Goal: Information Seeking & Learning: Learn about a topic

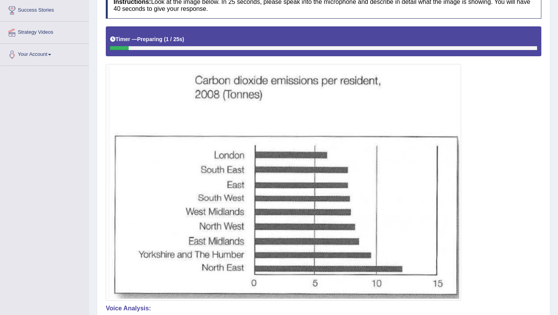
scroll to position [152, 0]
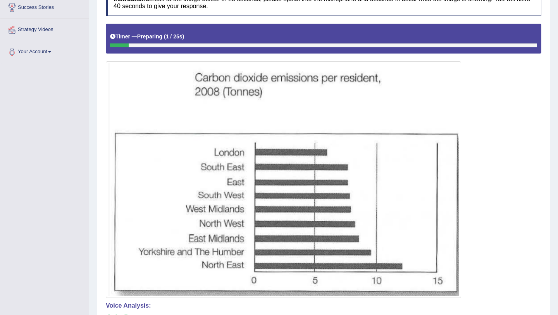
click at [329, 218] on img at bounding box center [283, 179] width 351 height 232
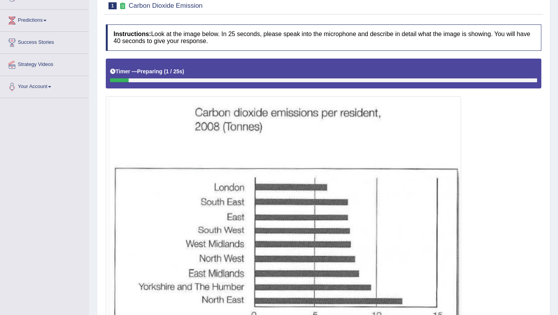
scroll to position [0, 0]
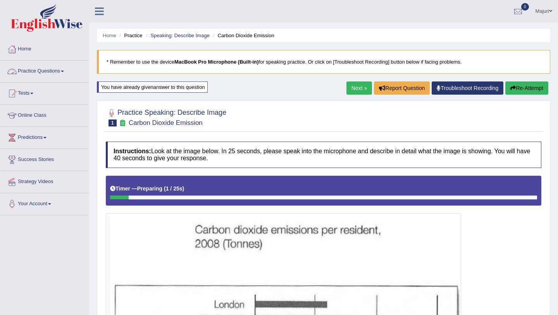
click at [21, 74] on link "Practice Questions" at bounding box center [44, 69] width 88 height 19
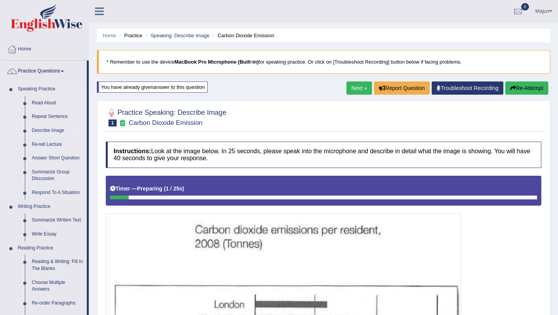
click at [47, 130] on link "Describe Image" at bounding box center [57, 131] width 58 height 14
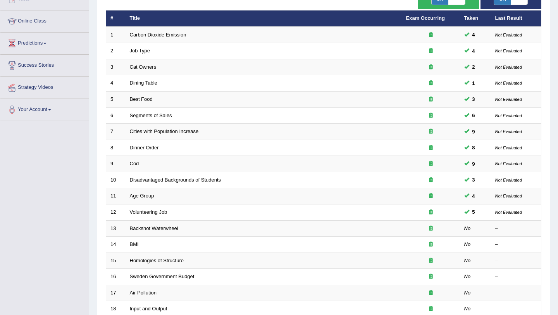
scroll to position [97, 0]
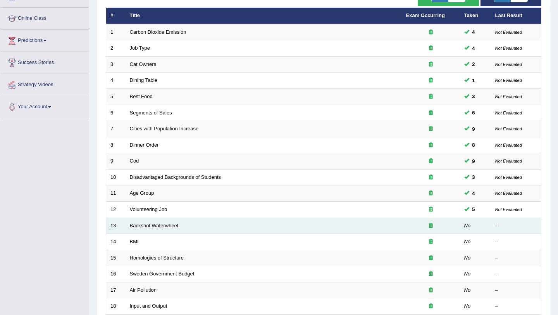
click at [152, 227] on link "Backshot Waterwheel" at bounding box center [154, 225] width 48 height 6
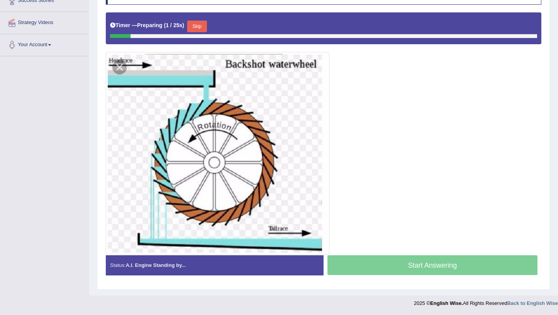
scroll to position [155, 0]
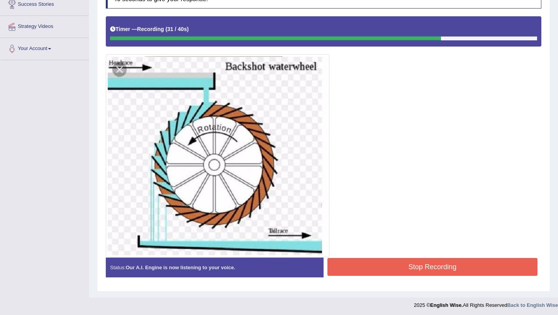
click at [255, 217] on img at bounding box center [218, 155] width 220 height 199
click at [402, 267] on button "Stop Recording" at bounding box center [432, 267] width 210 height 18
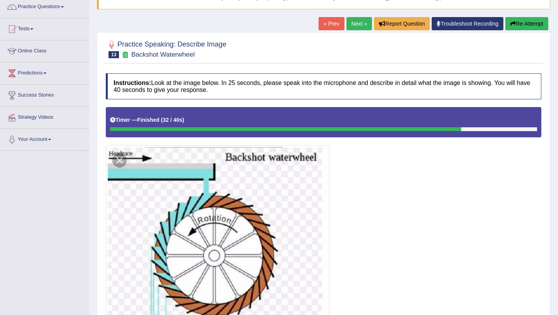
scroll to position [70, 0]
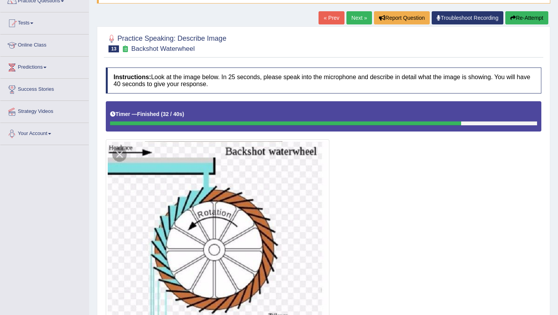
click at [119, 155] on img at bounding box center [218, 240] width 220 height 199
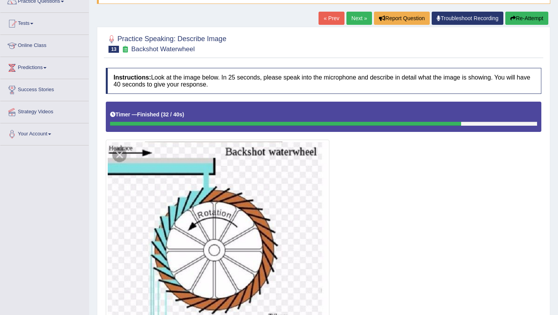
scroll to position [69, 0]
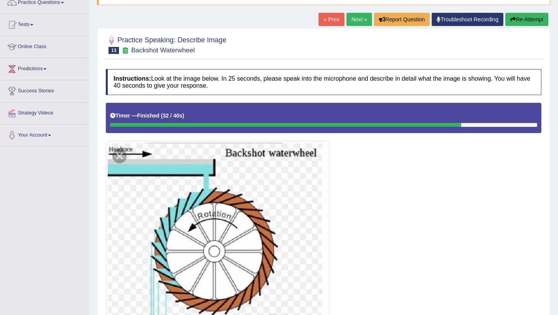
click at [530, 18] on button "Re-Attempt" at bounding box center [526, 19] width 43 height 13
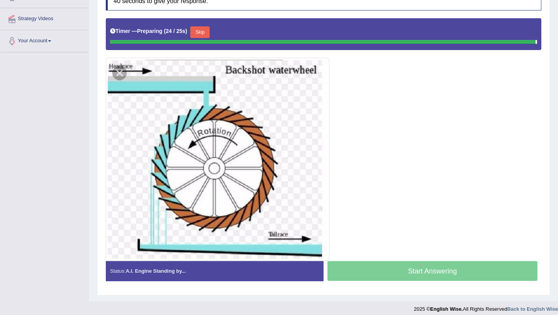
scroll to position [161, 0]
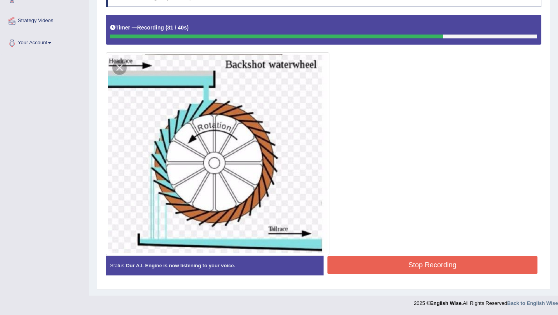
click at [406, 264] on button "Stop Recording" at bounding box center [432, 265] width 210 height 18
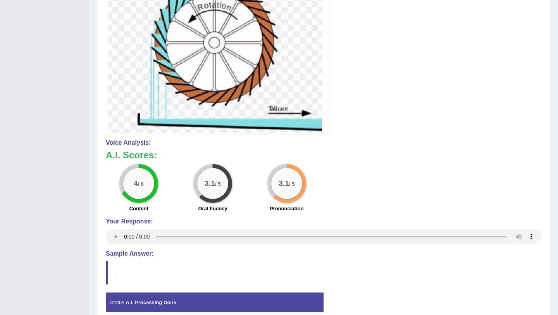
scroll to position [0, 0]
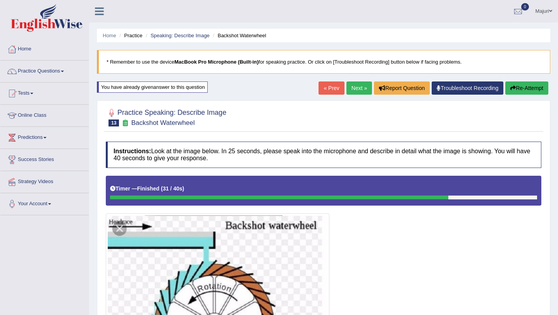
click at [354, 89] on link "Next »" at bounding box center [359, 87] width 26 height 13
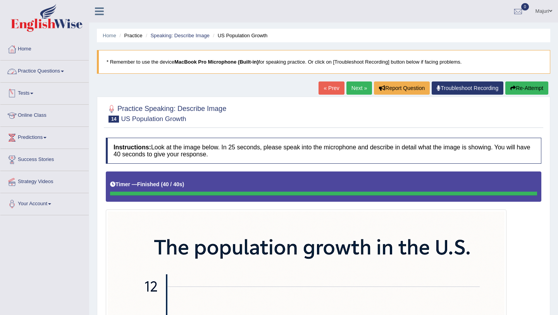
click at [53, 74] on link "Practice Questions" at bounding box center [44, 69] width 88 height 19
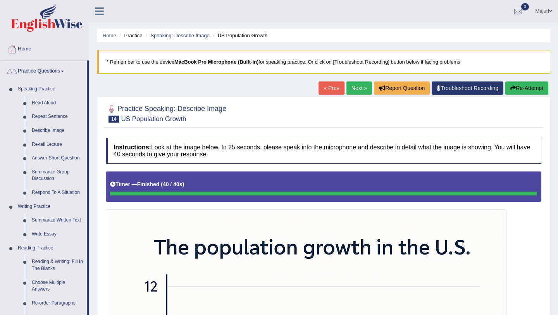
click at [527, 89] on button "Re-Attempt" at bounding box center [526, 87] width 43 height 13
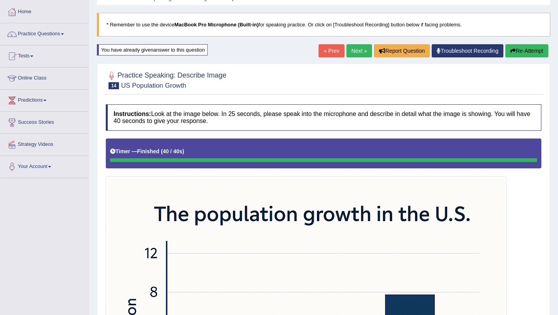
scroll to position [15, 0]
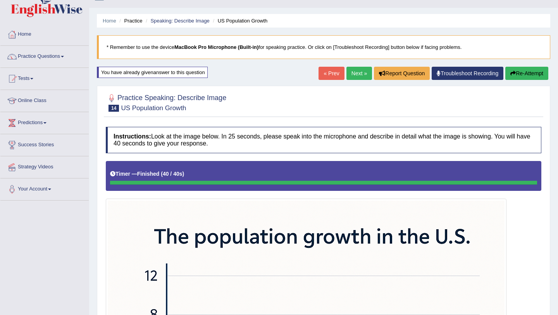
click at [353, 75] on link "Next »" at bounding box center [359, 73] width 26 height 13
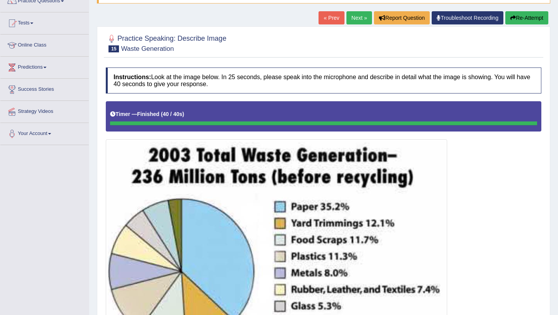
scroll to position [58, 0]
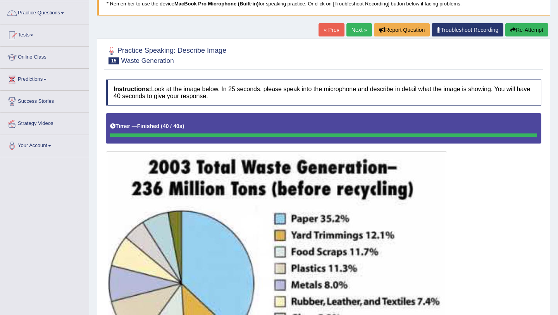
click at [528, 29] on button "Re-Attempt" at bounding box center [526, 29] width 43 height 13
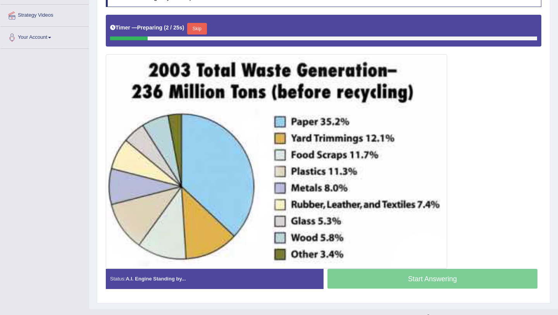
click at [202, 29] on button "Skip" at bounding box center [196, 29] width 19 height 12
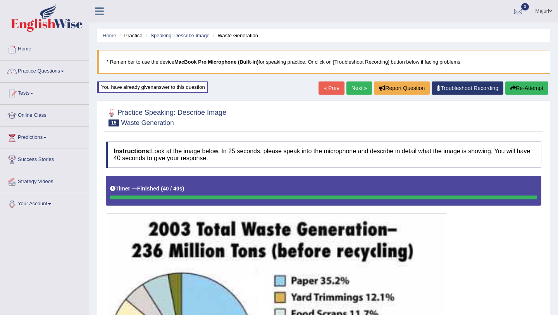
click at [527, 91] on button "Re-Attempt" at bounding box center [526, 87] width 43 height 13
click at [355, 88] on link "Next »" at bounding box center [359, 87] width 26 height 13
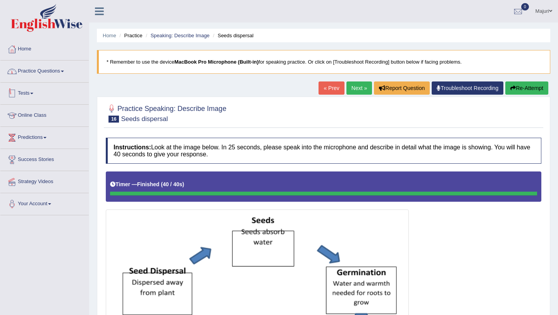
click at [52, 69] on link "Practice Questions" at bounding box center [44, 69] width 88 height 19
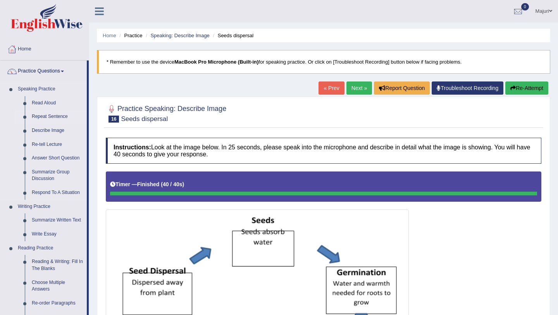
click at [53, 117] on link "Repeat Sentence" at bounding box center [57, 117] width 58 height 14
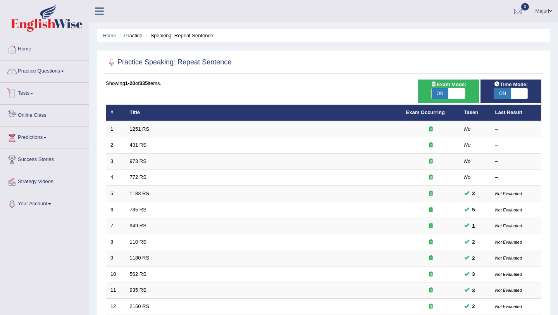
click at [33, 75] on link "Practice Questions" at bounding box center [44, 69] width 88 height 19
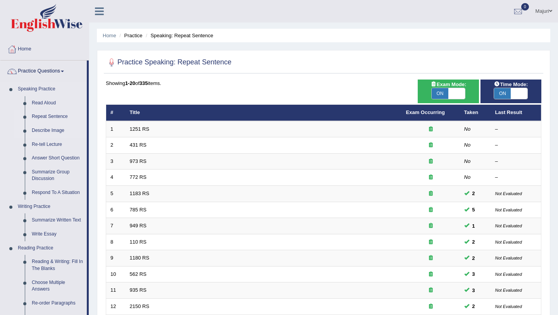
click at [48, 131] on link "Describe Image" at bounding box center [57, 131] width 58 height 14
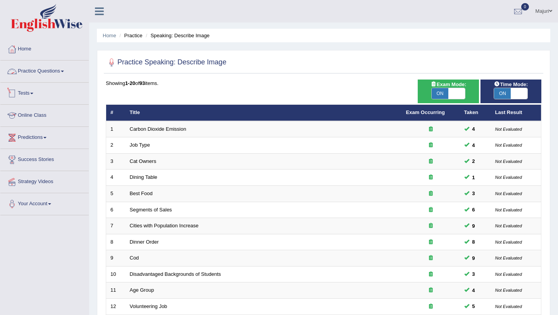
click at [48, 71] on link "Practice Questions" at bounding box center [44, 69] width 88 height 19
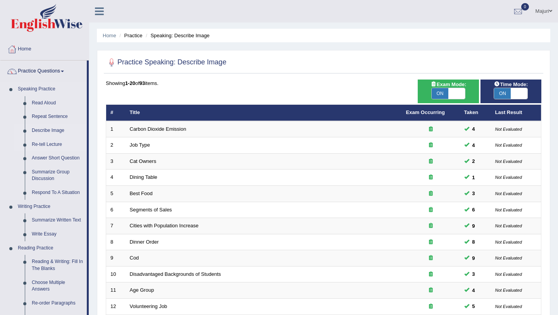
click at [51, 145] on link "Re-tell Lecture" at bounding box center [57, 145] width 58 height 14
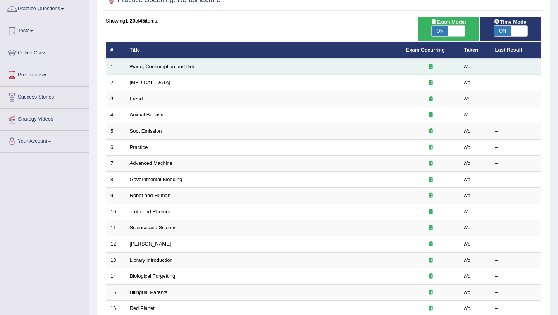
click at [170, 67] on link "Wage, Consumption and Debt" at bounding box center [163, 67] width 67 height 6
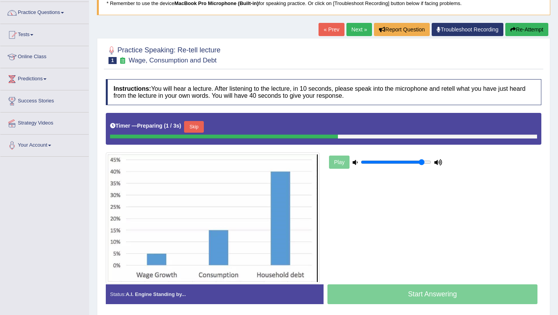
scroll to position [92, 0]
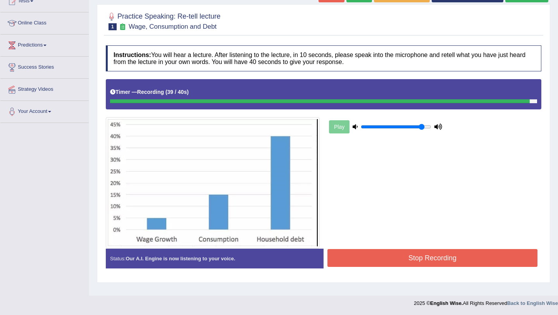
click at [409, 261] on button "Stop Recording" at bounding box center [432, 258] width 210 height 18
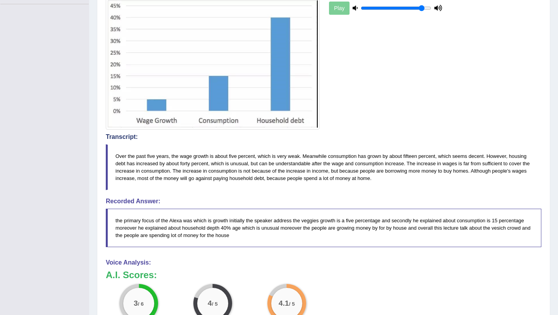
scroll to position [0, 0]
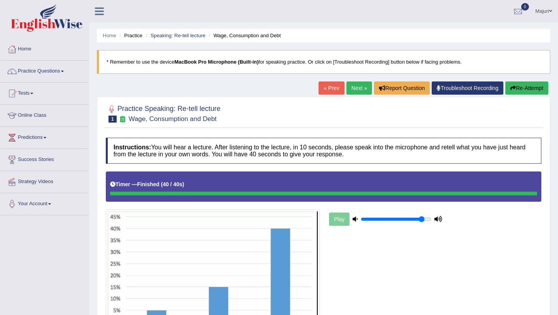
click at [530, 89] on button "Re-Attempt" at bounding box center [526, 87] width 43 height 13
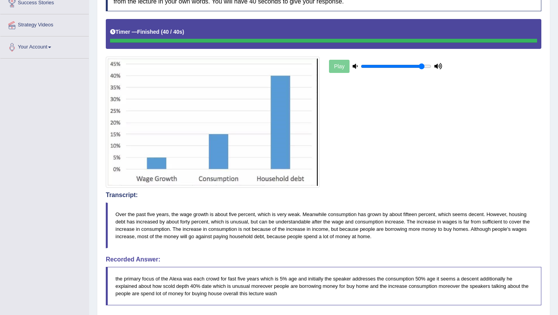
scroll to position [372, 0]
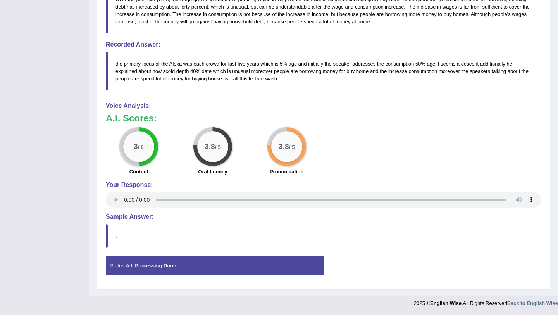
click at [466, 167] on div "3 / 6 Content 3.8 / 5 Oral fluency 3.8 / 5 Pronunciation" at bounding box center [323, 152] width 443 height 50
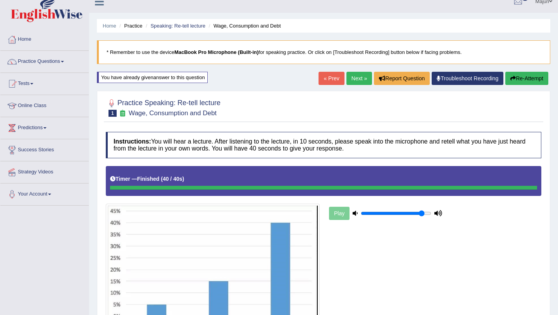
scroll to position [7, 0]
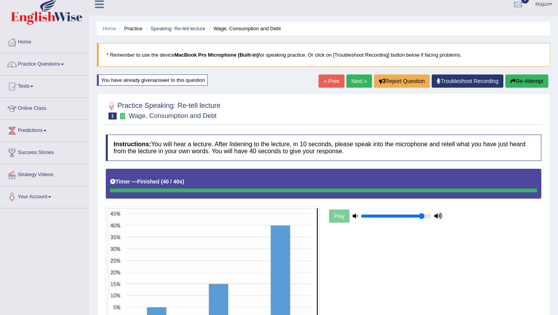
click at [528, 83] on button "Re-Attempt" at bounding box center [526, 80] width 43 height 13
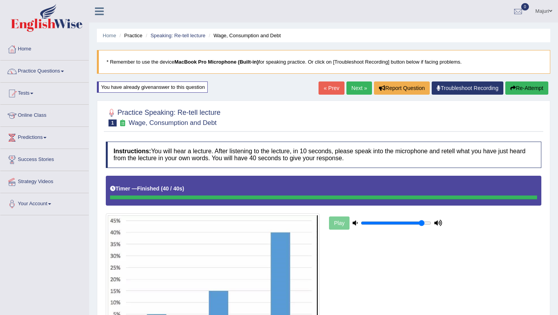
click at [353, 88] on link "Next »" at bounding box center [359, 87] width 26 height 13
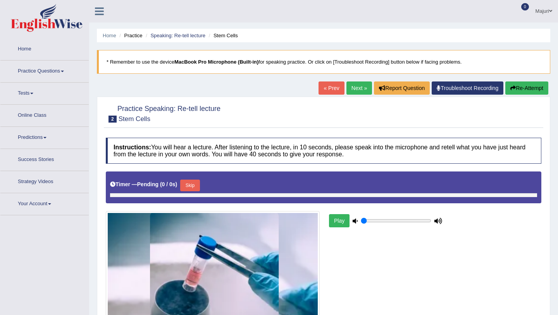
type input "0.9"
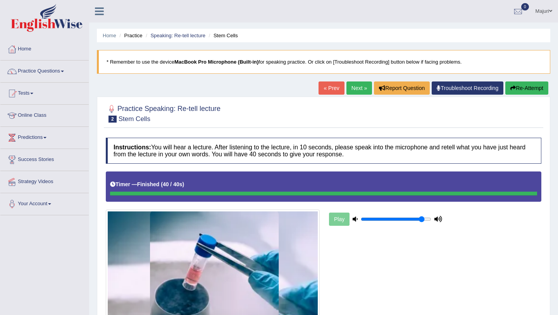
click at [531, 92] on button "Re-Attempt" at bounding box center [526, 87] width 43 height 13
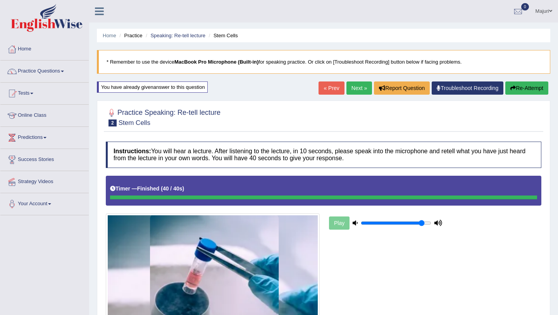
click at [530, 88] on button "Re-Attempt" at bounding box center [526, 87] width 43 height 13
click at [355, 91] on link "Next »" at bounding box center [359, 87] width 26 height 13
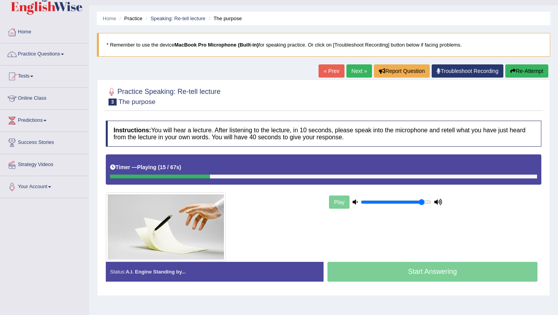
scroll to position [17, 0]
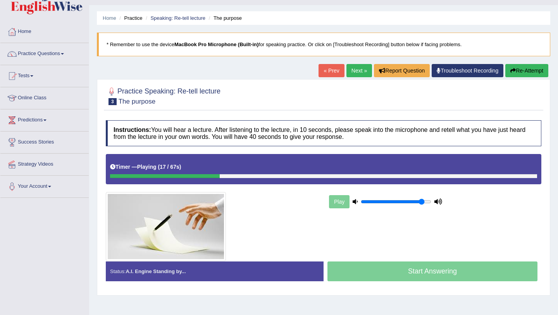
click at [539, 68] on button "Re-Attempt" at bounding box center [526, 70] width 43 height 13
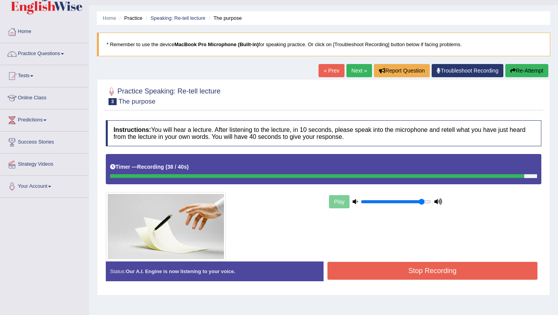
click at [507, 267] on button "Stop Recording" at bounding box center [432, 270] width 210 height 18
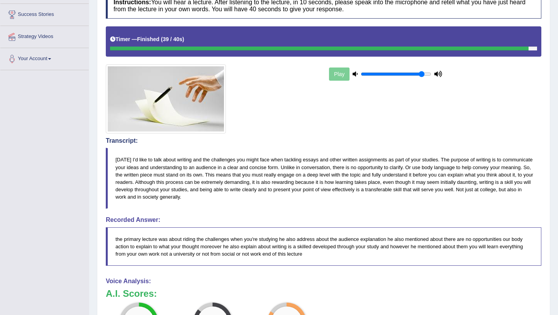
scroll to position [191, 0]
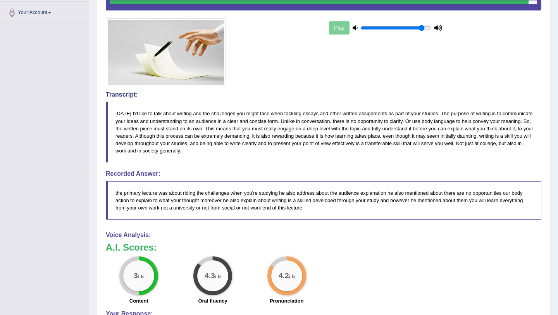
click at [231, 238] on div "Voice Analysis: A.I. Scores: 3 / 6 Content 4.3 / 5 Oral fluency 4.2 / 5 Pronunc…" at bounding box center [323, 284] width 435 height 107
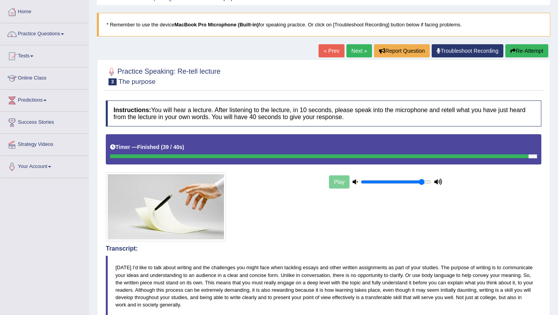
scroll to position [0, 0]
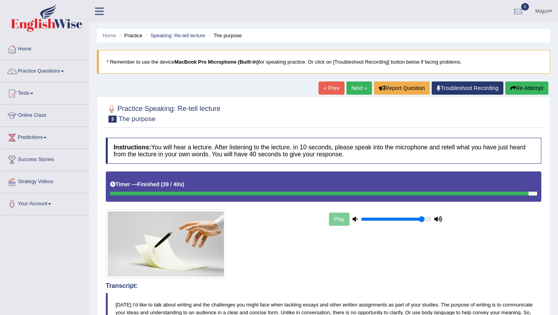
click at [531, 91] on button "Re-Attempt" at bounding box center [526, 87] width 43 height 13
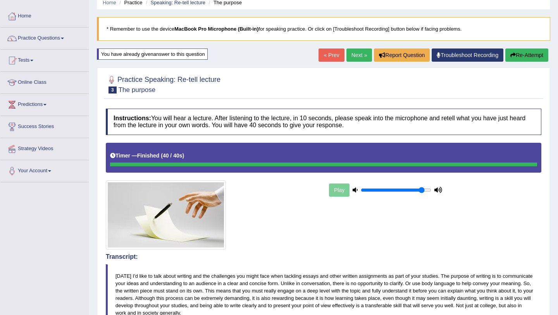
scroll to position [32, 0]
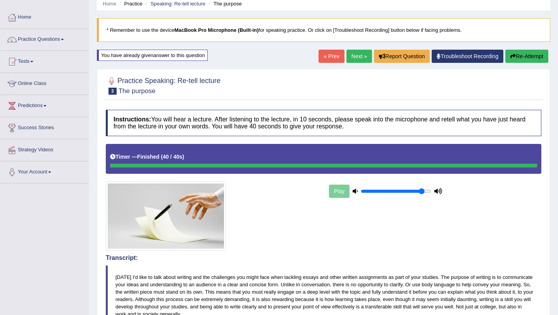
click at [355, 58] on link "Next »" at bounding box center [359, 56] width 26 height 13
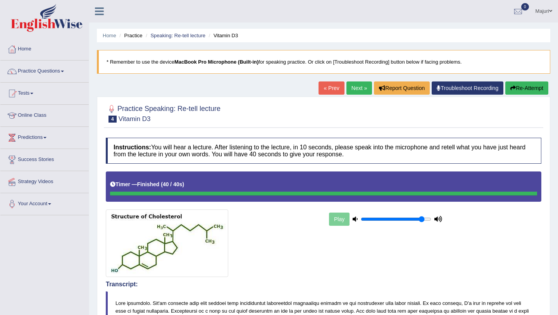
click at [530, 88] on button "Re-Attempt" at bounding box center [526, 87] width 43 height 13
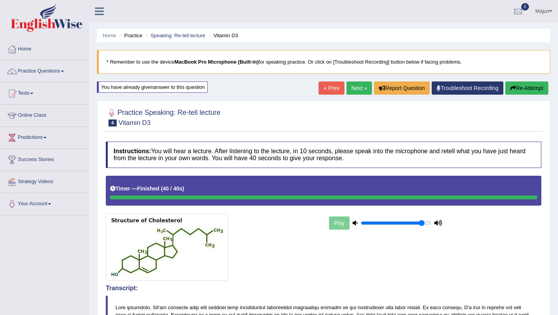
click at [350, 84] on link "Next »" at bounding box center [359, 87] width 26 height 13
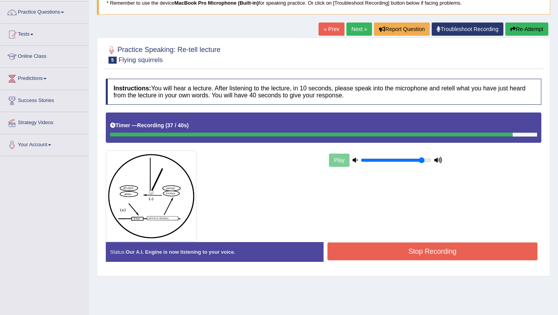
click at [445, 248] on button "Stop Recording" at bounding box center [432, 251] width 210 height 18
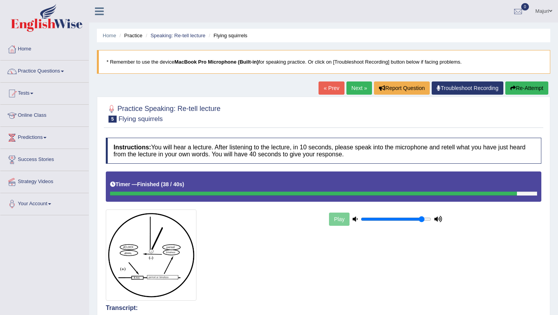
click at [360, 89] on link "Next »" at bounding box center [359, 87] width 26 height 13
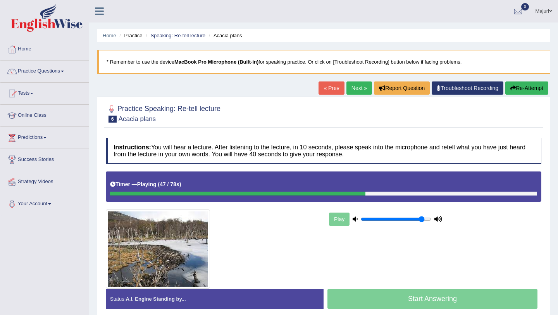
click at [362, 94] on link "Next »" at bounding box center [359, 87] width 26 height 13
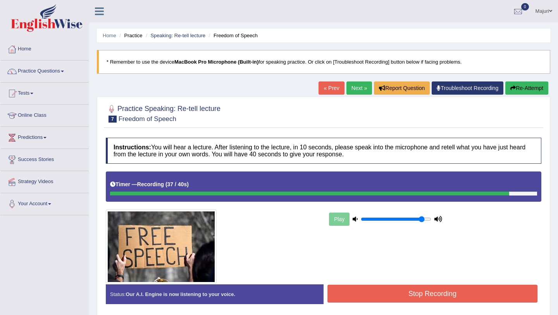
click at [441, 288] on button "Stop Recording" at bounding box center [432, 293] width 210 height 18
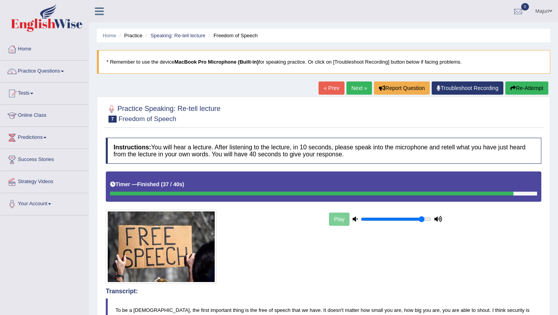
click at [353, 92] on link "Next »" at bounding box center [359, 87] width 26 height 13
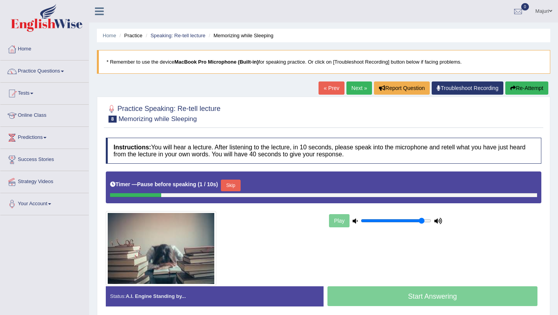
click at [522, 90] on button "Re-Attempt" at bounding box center [526, 87] width 43 height 13
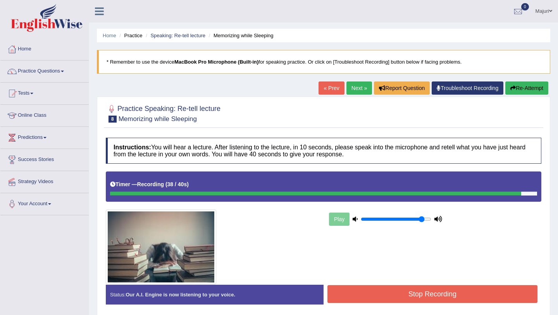
click at [499, 293] on button "Stop Recording" at bounding box center [432, 294] width 210 height 18
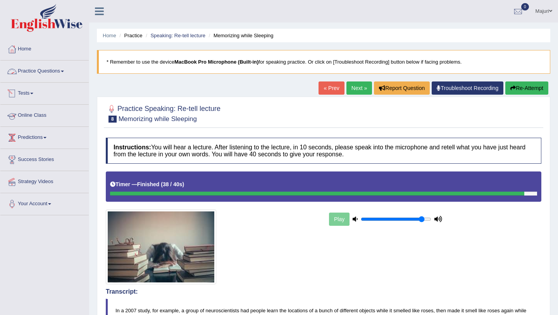
click at [55, 68] on link "Practice Questions" at bounding box center [44, 69] width 88 height 19
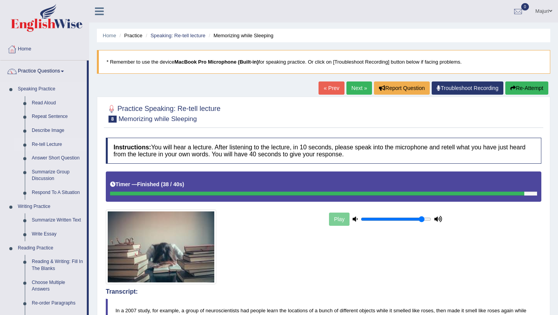
click at [52, 144] on link "Re-tell Lecture" at bounding box center [57, 145] width 58 height 14
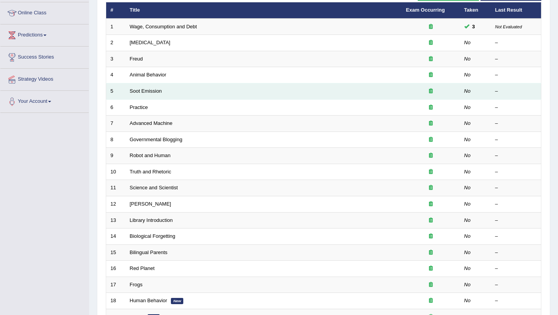
scroll to position [198, 0]
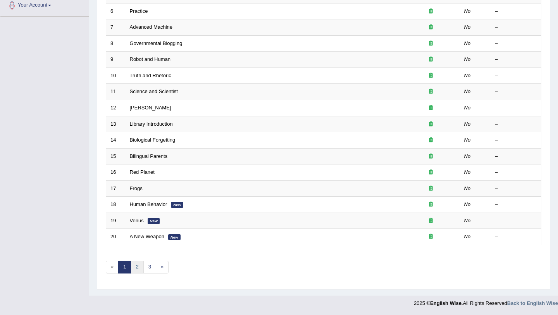
click at [139, 266] on link "2" at bounding box center [137, 266] width 13 height 13
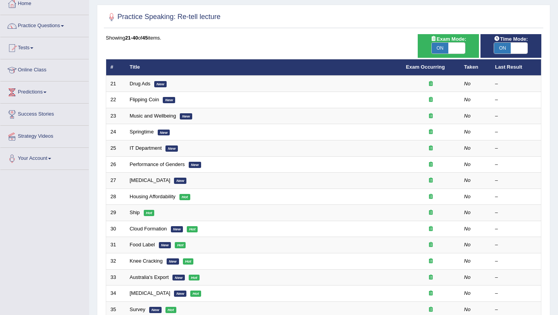
scroll to position [198, 0]
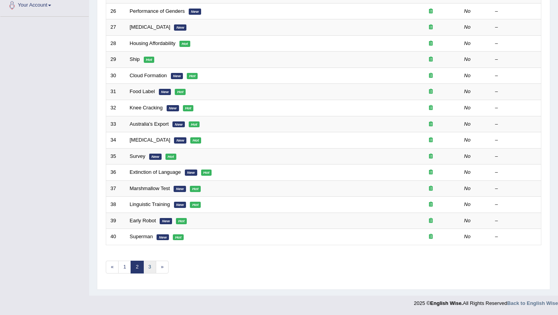
click at [151, 269] on link "3" at bounding box center [149, 266] width 13 height 13
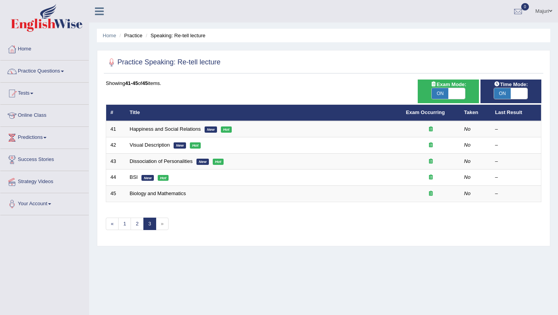
click at [456, 99] on div "ON OFF" at bounding box center [448, 94] width 34 height 12
click at [459, 96] on span at bounding box center [456, 93] width 17 height 11
checkbox input "false"
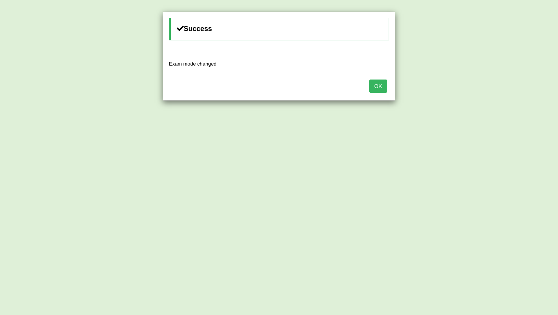
click at [385, 85] on button "OK" at bounding box center [378, 85] width 18 height 13
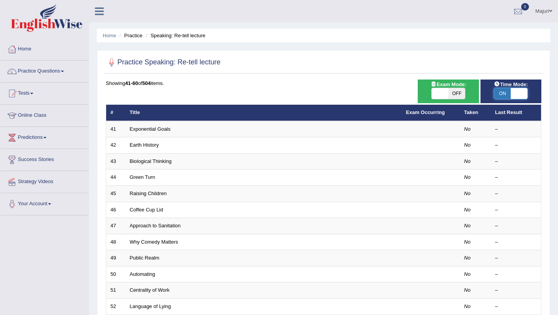
click at [514, 93] on span at bounding box center [519, 93] width 17 height 11
checkbox input "false"
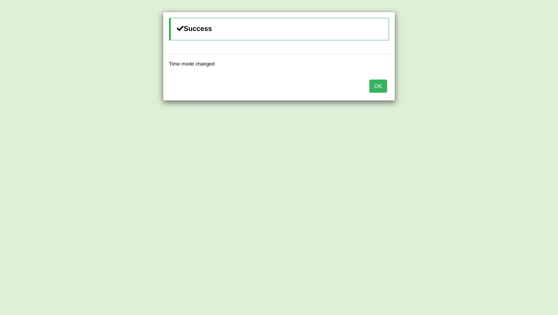
click at [379, 86] on button "OK" at bounding box center [378, 85] width 18 height 13
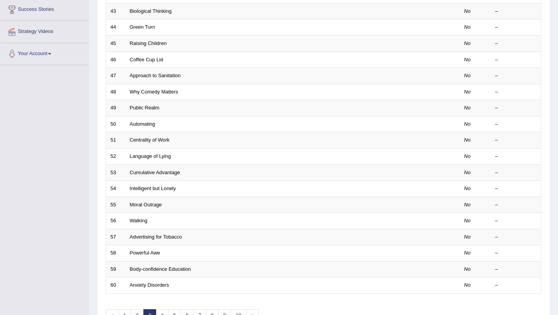
scroll to position [198, 0]
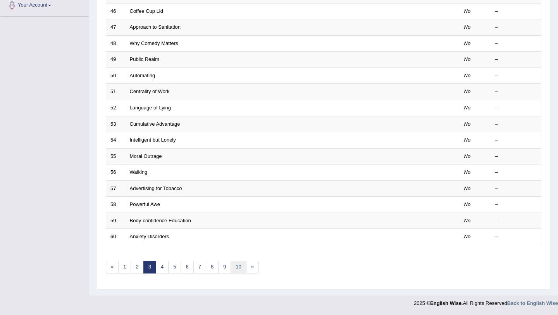
click at [240, 270] on link "10" at bounding box center [237, 266] width 15 height 13
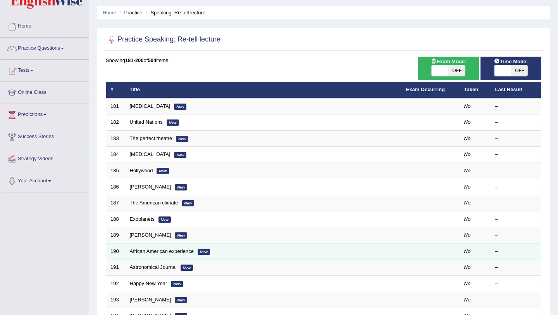
scroll to position [198, 0]
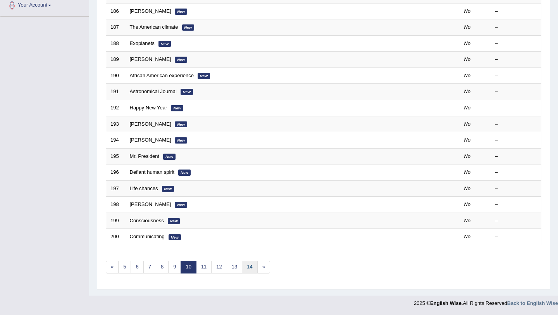
click at [253, 265] on link "14" at bounding box center [249, 266] width 15 height 13
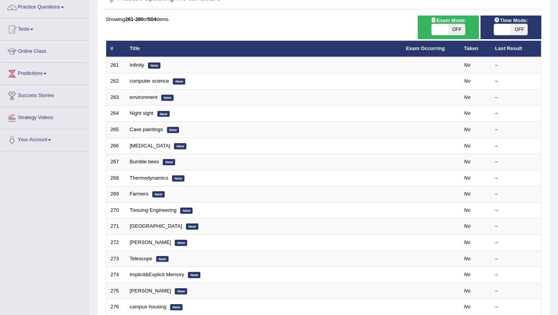
scroll to position [198, 0]
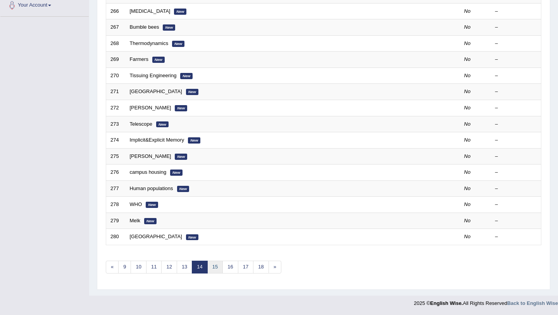
click at [218, 268] on link "15" at bounding box center [214, 266] width 15 height 13
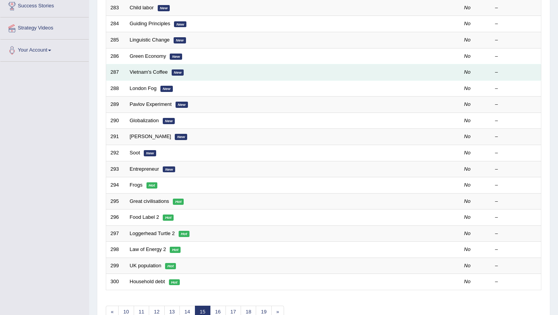
scroll to position [198, 0]
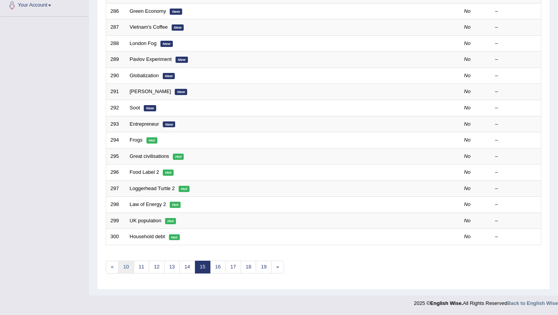
click at [130, 267] on link "10" at bounding box center [125, 266] width 15 height 13
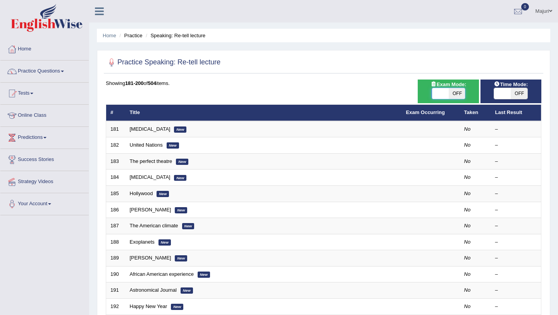
click at [445, 89] on span at bounding box center [440, 93] width 17 height 11
click at [443, 94] on span at bounding box center [440, 93] width 17 height 11
checkbox input "true"
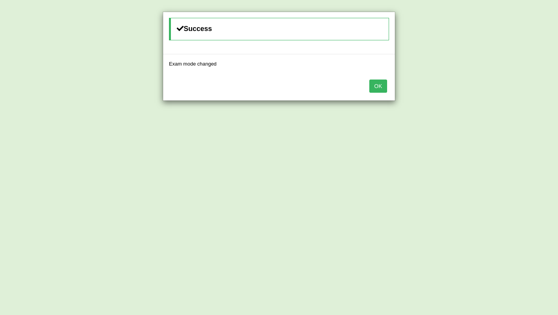
click at [376, 86] on button "OK" at bounding box center [378, 85] width 18 height 13
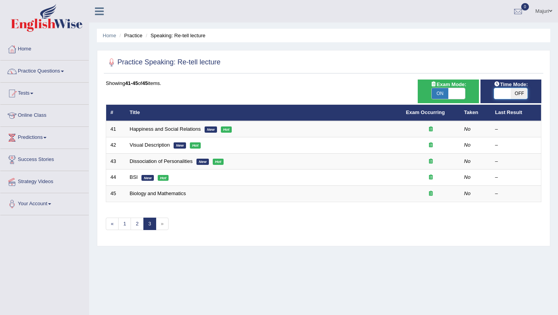
click at [502, 91] on span at bounding box center [502, 93] width 17 height 11
checkbox input "true"
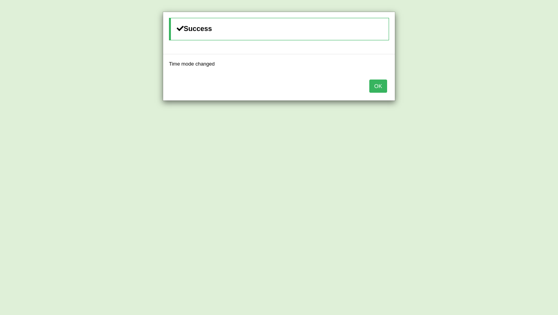
click at [381, 88] on button "OK" at bounding box center [378, 85] width 18 height 13
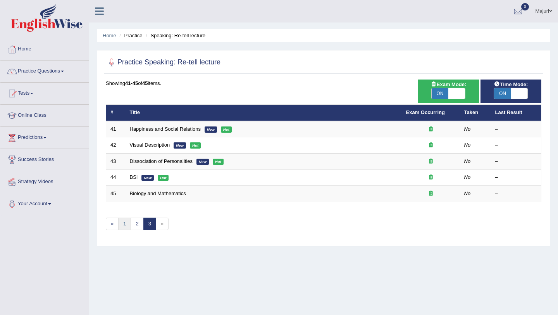
click at [124, 228] on link "1" at bounding box center [124, 223] width 13 height 13
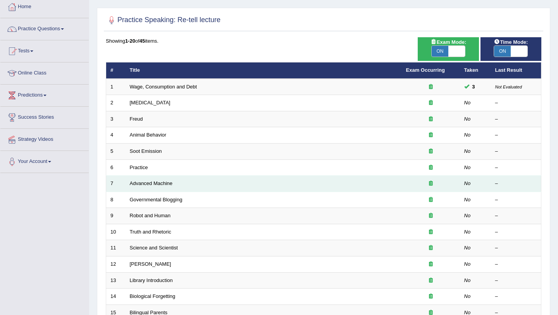
scroll to position [40, 0]
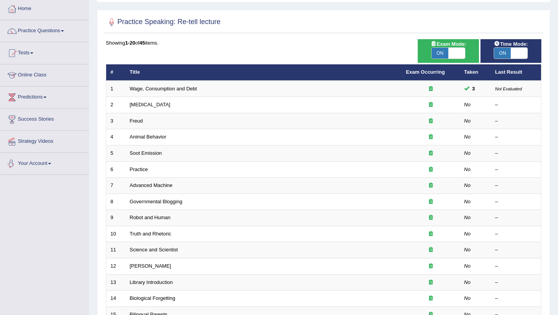
click at [44, 191] on div "Toggle navigation Home Practice Questions Speaking Practice Read Aloud Repeat S…" at bounding box center [279, 214] width 558 height 509
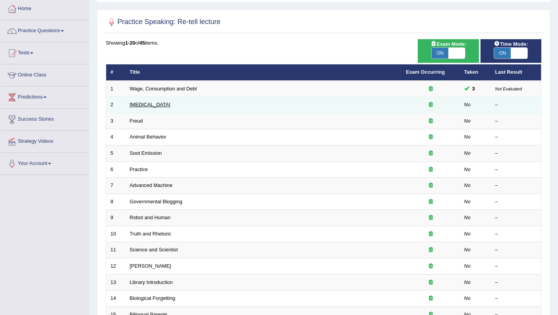
click at [159, 105] on link "[MEDICAL_DATA]" at bounding box center [150, 104] width 41 height 6
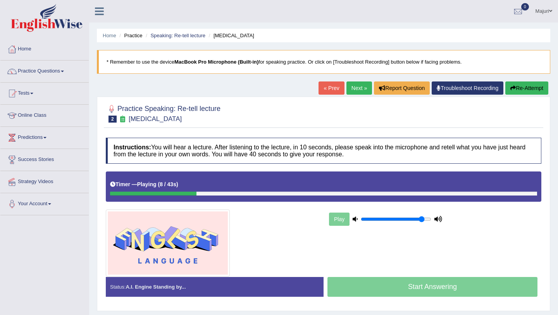
click at [328, 79] on div "Home Practice Speaking: Re-tell lecture [MEDICAL_DATA] * Remember to use the de…" at bounding box center [323, 193] width 469 height 387
click at [520, 91] on button "Re-Attempt" at bounding box center [526, 87] width 43 height 13
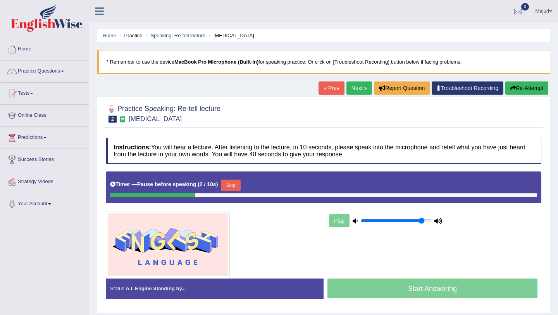
click at [520, 91] on button "Re-Attempt" at bounding box center [526, 87] width 43 height 13
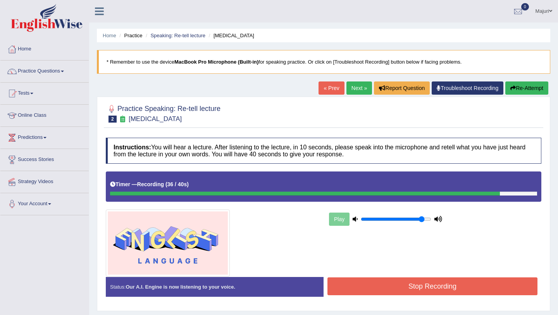
click at [441, 281] on button "Stop Recording" at bounding box center [432, 286] width 210 height 18
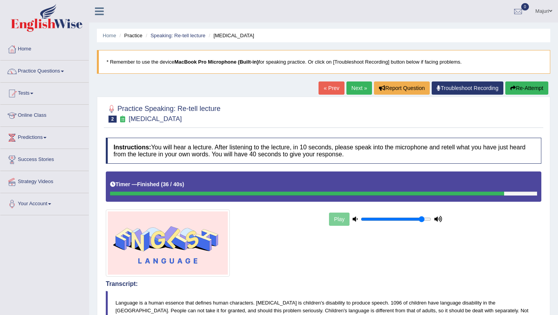
click at [195, 40] on ul "Home Practice Speaking: Re-tell lecture Language Disorder" at bounding box center [323, 36] width 453 height 14
click at [195, 39] on ul "Home Practice Speaking: Re-tell lecture Language Disorder" at bounding box center [323, 36] width 453 height 14
click at [193, 37] on link "Speaking: Re-tell lecture" at bounding box center [177, 36] width 55 height 6
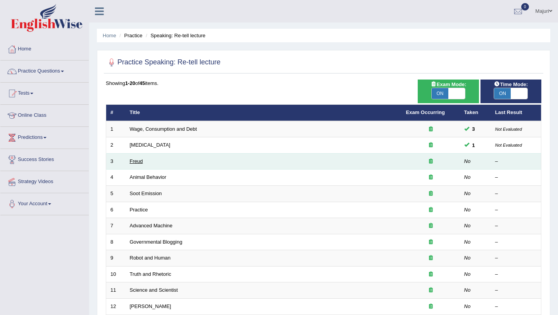
click at [136, 164] on link "Freud" at bounding box center [136, 161] width 13 height 6
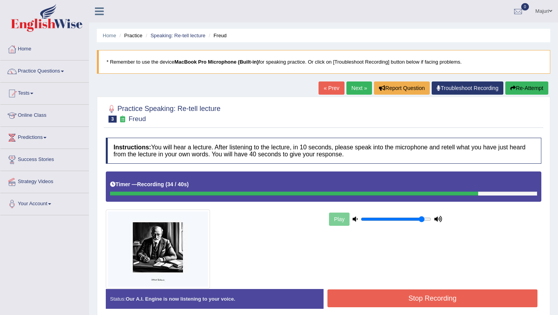
click at [387, 297] on button "Stop Recording" at bounding box center [432, 298] width 210 height 18
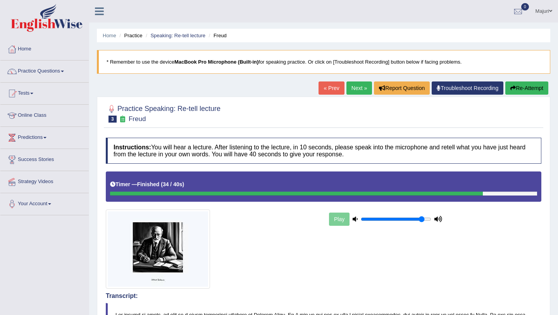
click at [520, 89] on button "Re-Attempt" at bounding box center [526, 87] width 43 height 13
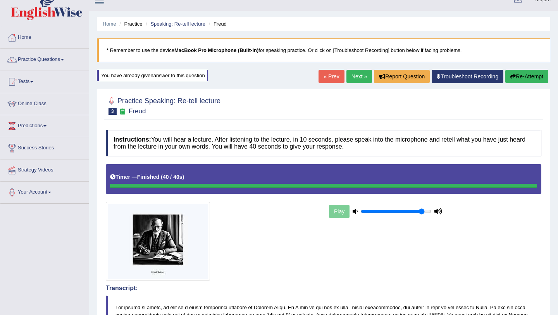
scroll to position [7, 0]
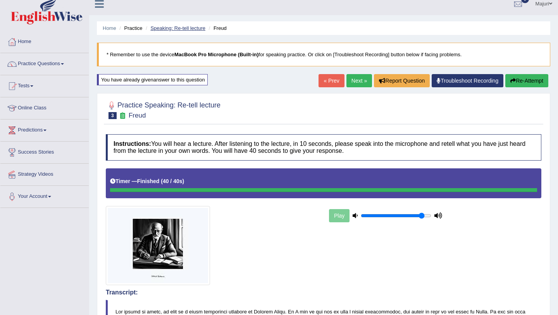
click at [187, 30] on link "Speaking: Re-tell lecture" at bounding box center [177, 28] width 55 height 6
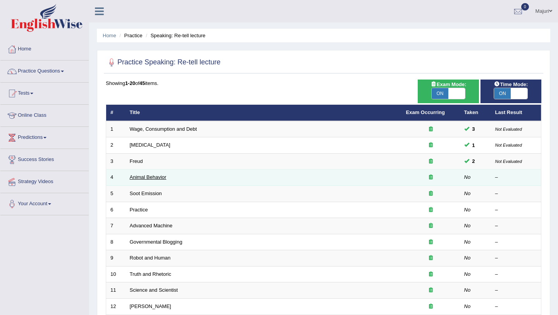
click at [157, 178] on link "Animal Behavior" at bounding box center [148, 177] width 37 height 6
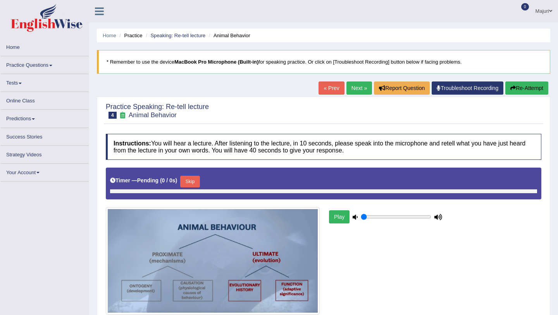
type input "0.9"
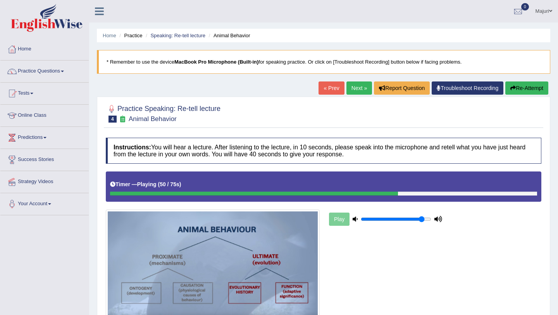
click at [526, 87] on button "Re-Attempt" at bounding box center [526, 87] width 43 height 13
click at [187, 36] on link "Speaking: Re-tell lecture" at bounding box center [177, 36] width 55 height 6
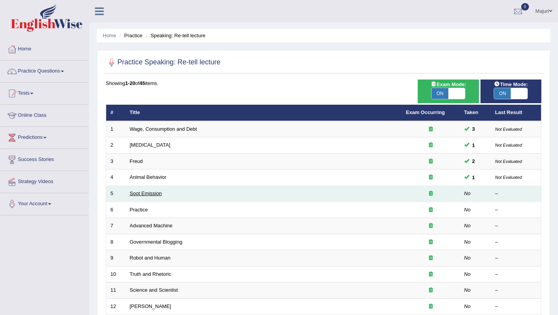
click at [143, 193] on link "Soot Emission" at bounding box center [146, 193] width 32 height 6
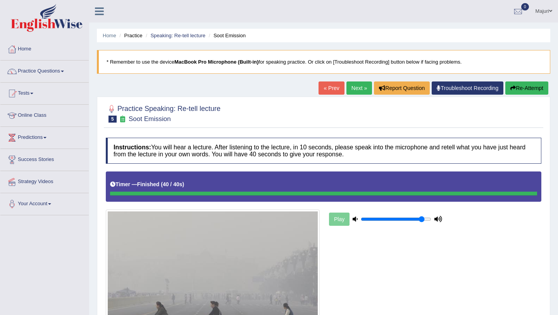
click at [354, 91] on link "Next »" at bounding box center [359, 87] width 26 height 13
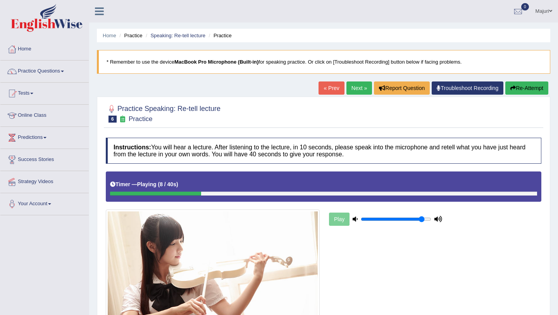
click at [515, 92] on button "Re-Attempt" at bounding box center [526, 87] width 43 height 13
click at [528, 91] on button "Re-Attempt" at bounding box center [526, 87] width 43 height 13
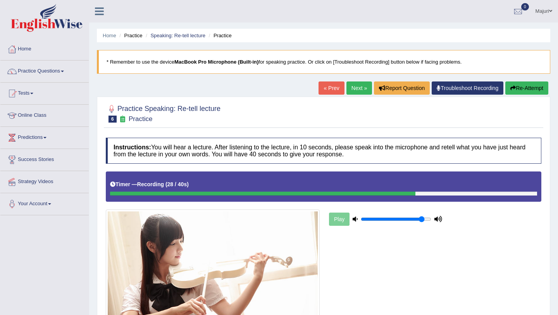
click at [528, 88] on button "Re-Attempt" at bounding box center [526, 87] width 43 height 13
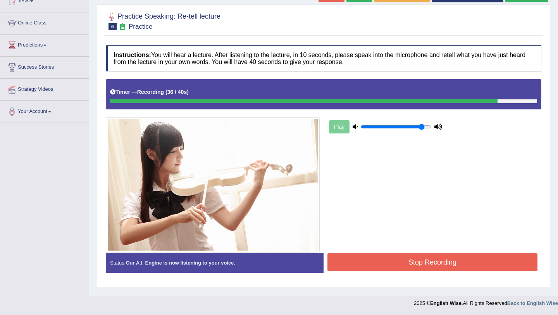
click at [421, 261] on button "Stop Recording" at bounding box center [432, 262] width 210 height 18
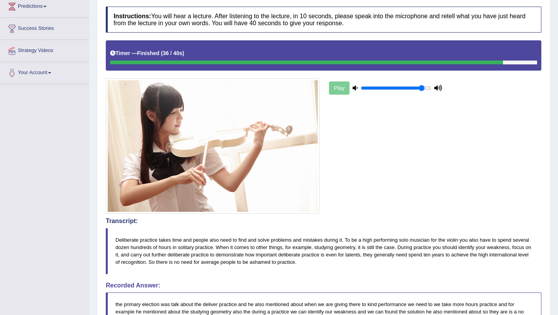
scroll to position [0, 0]
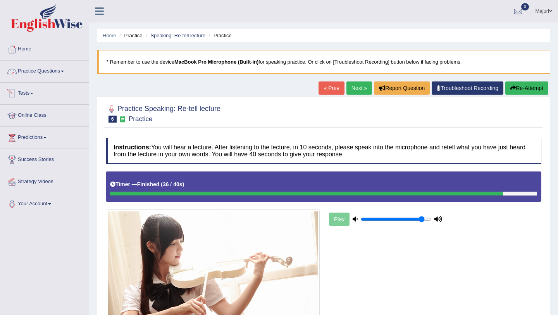
click at [38, 75] on link "Practice Questions" at bounding box center [44, 69] width 88 height 19
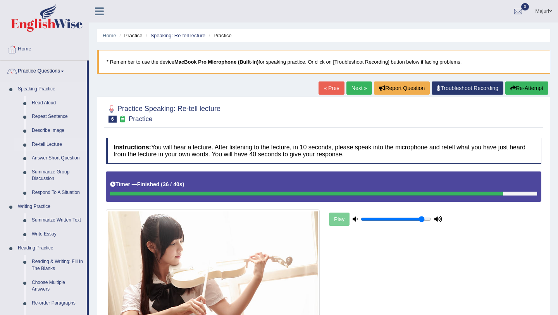
click at [50, 146] on link "Re-tell Lecture" at bounding box center [57, 145] width 58 height 14
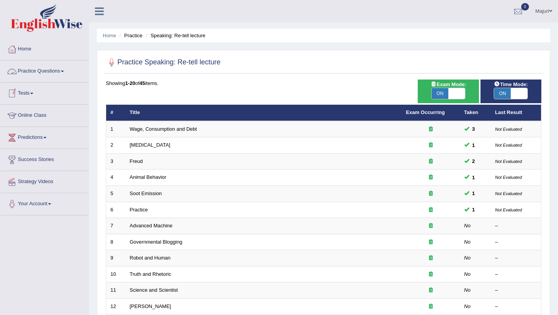
click at [33, 71] on link "Practice Questions" at bounding box center [44, 69] width 88 height 19
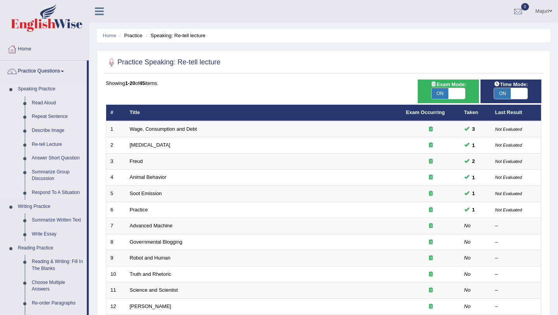
click at [61, 171] on link "Summarize Group Discussion" at bounding box center [57, 175] width 58 height 21
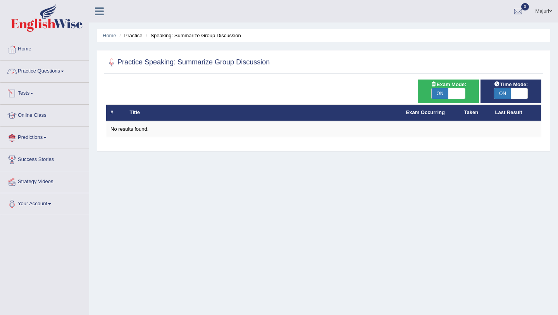
click at [37, 71] on link "Practice Questions" at bounding box center [44, 69] width 88 height 19
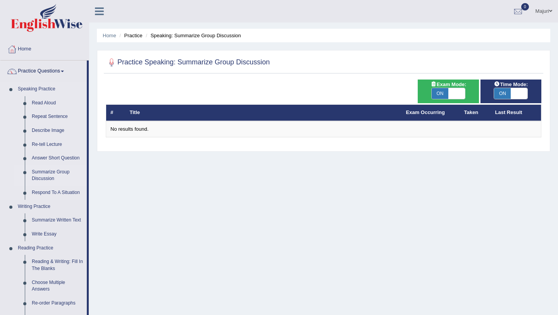
click at [42, 172] on link "Summarize Group Discussion" at bounding box center [57, 175] width 58 height 21
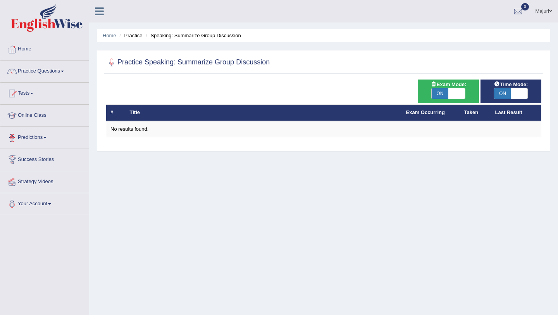
click at [457, 95] on span at bounding box center [456, 93] width 17 height 11
checkbox input "false"
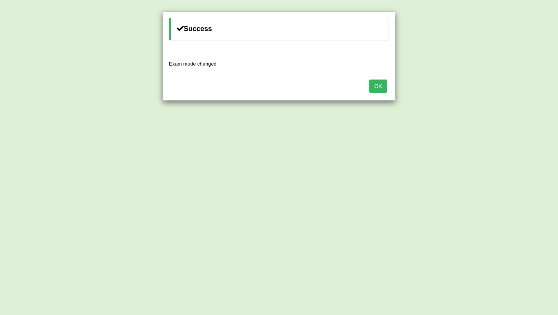
click at [384, 89] on button "OK" at bounding box center [378, 85] width 18 height 13
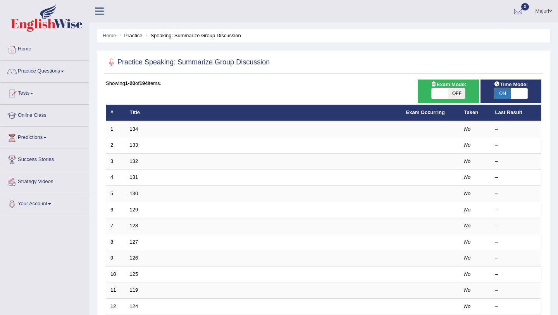
click at [520, 93] on span at bounding box center [519, 93] width 17 height 11
checkbox input "false"
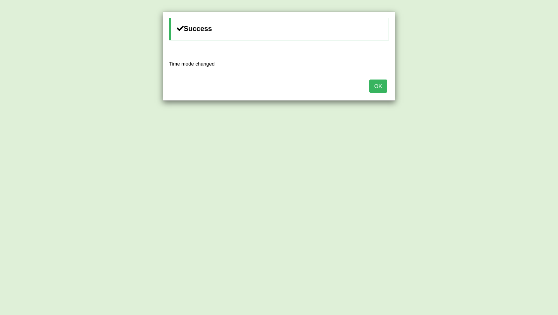
click at [380, 87] on button "OK" at bounding box center [378, 85] width 18 height 13
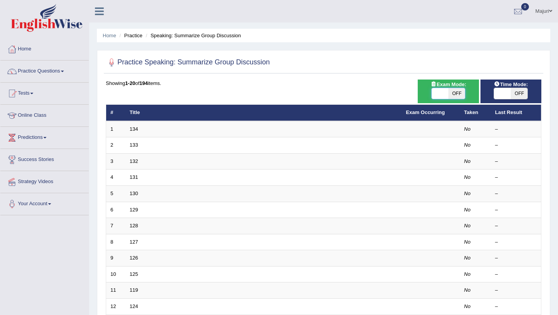
click at [436, 93] on span at bounding box center [440, 93] width 17 height 11
checkbox input "true"
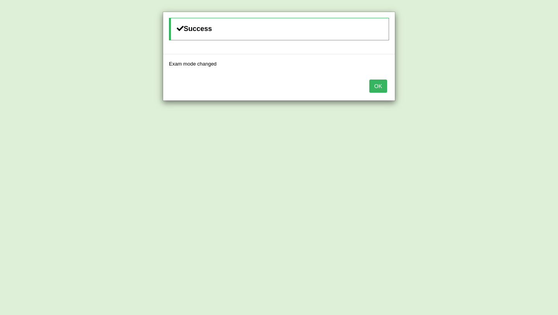
click at [379, 88] on button "OK" at bounding box center [378, 85] width 18 height 13
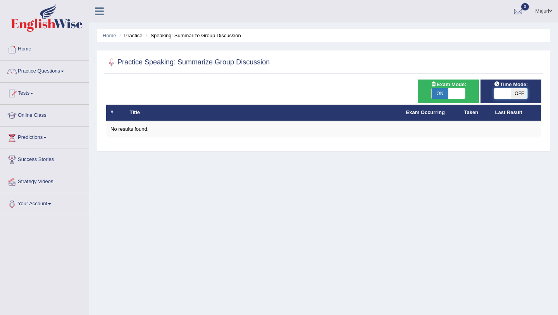
click at [502, 96] on span at bounding box center [502, 93] width 17 height 11
checkbox input "true"
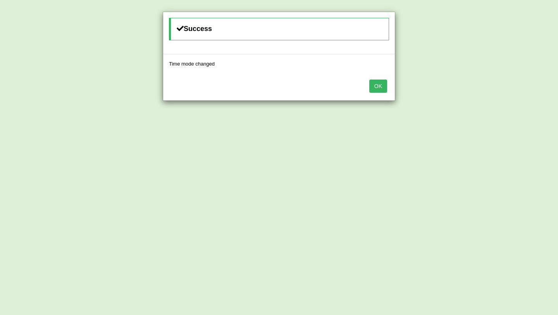
click at [381, 88] on button "OK" at bounding box center [378, 85] width 18 height 13
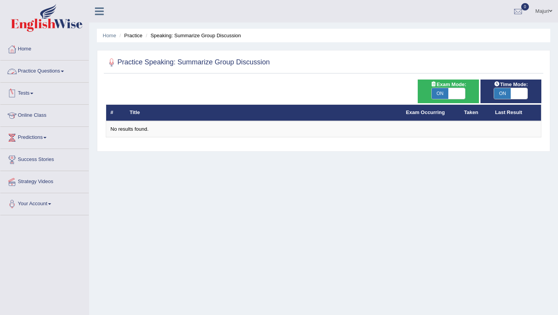
click at [46, 71] on link "Practice Questions" at bounding box center [44, 69] width 88 height 19
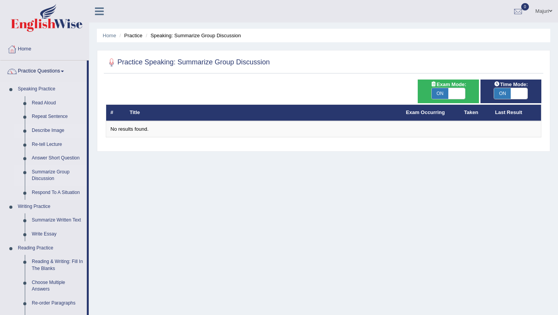
click at [59, 130] on link "Describe Image" at bounding box center [57, 131] width 58 height 14
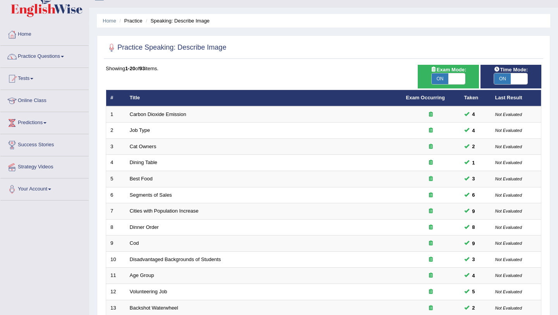
scroll to position [19, 0]
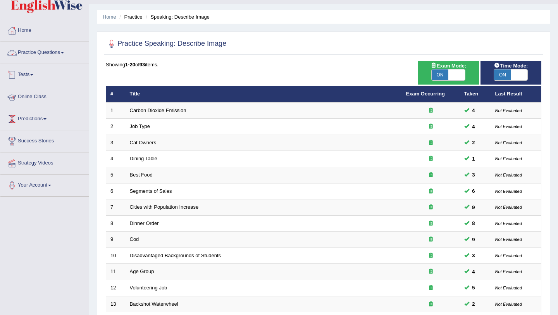
click at [38, 55] on link "Practice Questions" at bounding box center [44, 51] width 88 height 19
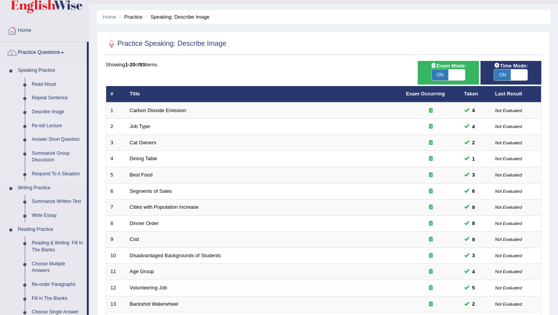
click at [51, 125] on link "Re-tell Lecture" at bounding box center [57, 126] width 58 height 14
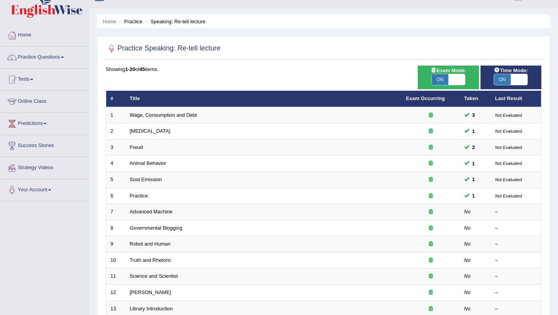
scroll to position [17, 0]
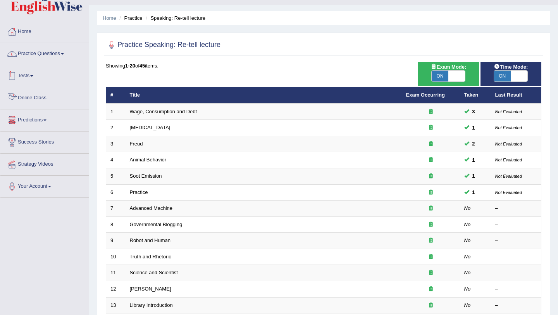
click at [43, 55] on link "Practice Questions" at bounding box center [44, 52] width 88 height 19
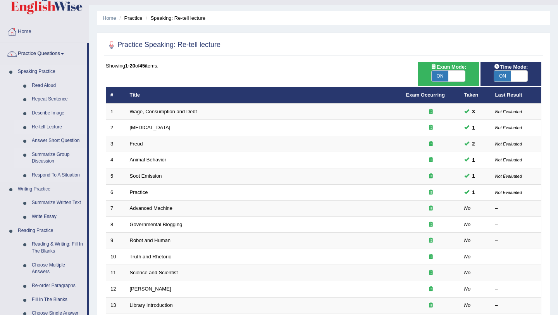
click at [49, 157] on link "Summarize Group Discussion" at bounding box center [57, 158] width 58 height 21
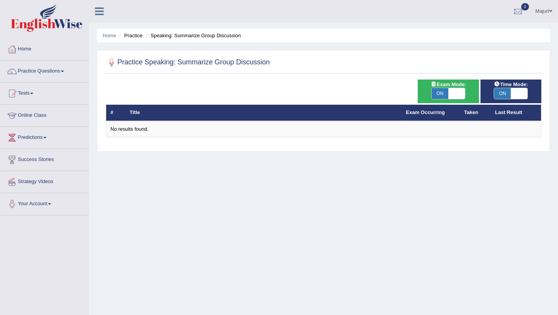
click at [439, 100] on div "Exam Mode: ON OFF" at bounding box center [448, 91] width 61 height 24
click at [517, 92] on span at bounding box center [519, 93] width 17 height 11
checkbox input "false"
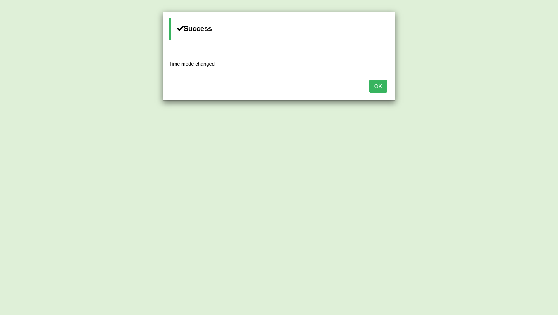
click at [381, 90] on button "OK" at bounding box center [378, 85] width 18 height 13
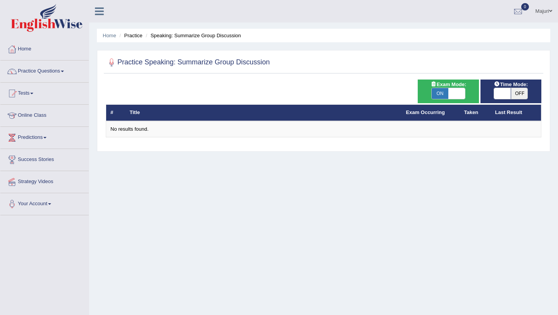
click at [460, 96] on span at bounding box center [456, 93] width 17 height 11
checkbox input "false"
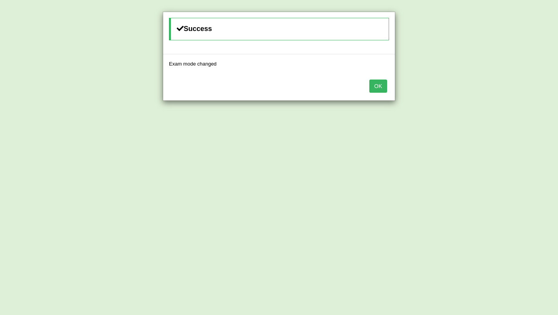
click at [375, 88] on button "OK" at bounding box center [378, 85] width 18 height 13
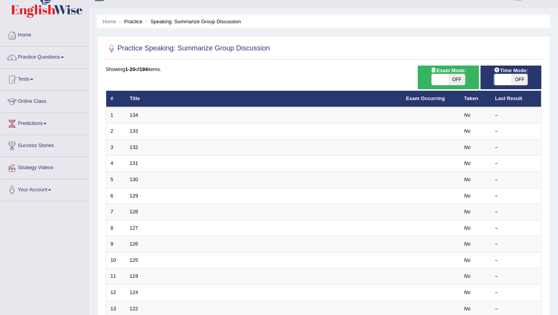
scroll to position [198, 0]
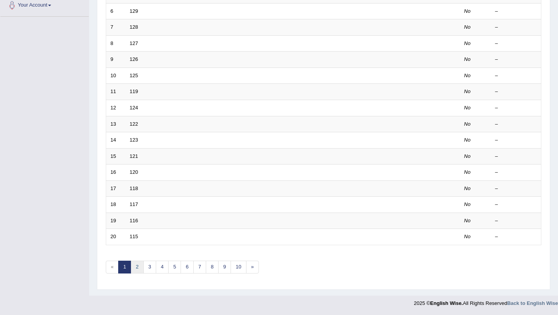
click at [136, 266] on link "2" at bounding box center [137, 266] width 13 height 13
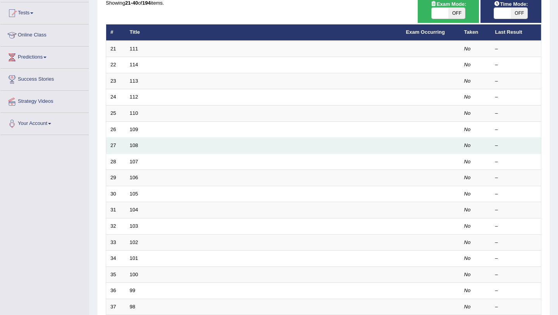
scroll to position [198, 0]
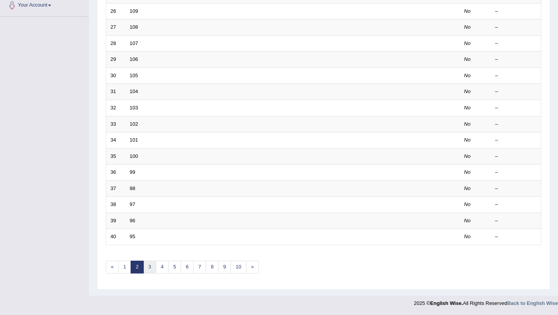
click at [150, 266] on link "3" at bounding box center [149, 266] width 13 height 13
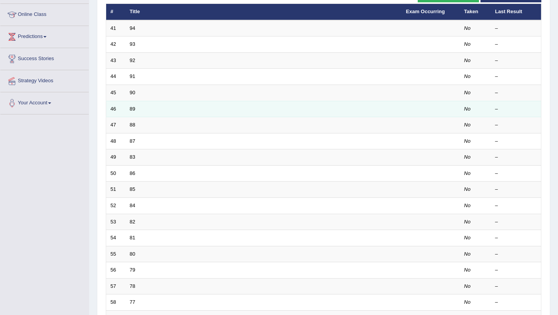
scroll to position [198, 0]
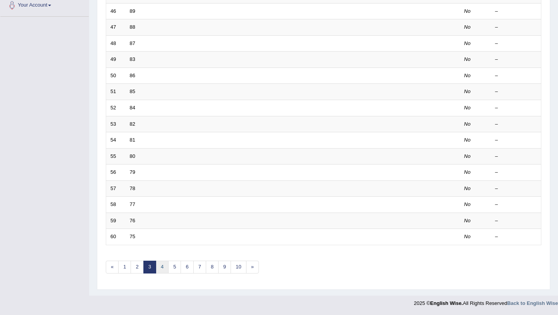
click at [163, 267] on link "4" at bounding box center [162, 266] width 13 height 13
click at [175, 266] on link "5" at bounding box center [174, 266] width 13 height 13
click at [190, 267] on link "6" at bounding box center [187, 266] width 13 height 13
click at [200, 266] on link "7" at bounding box center [199, 266] width 13 height 13
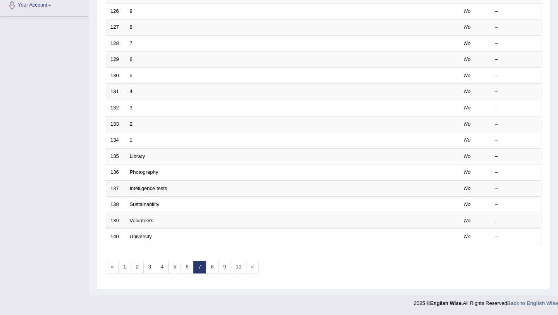
scroll to position [198, 0]
click at [216, 267] on link "8" at bounding box center [212, 266] width 13 height 13
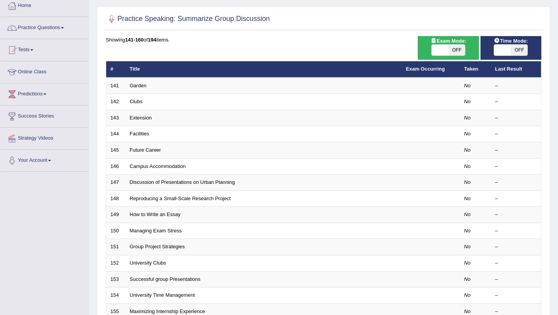
scroll to position [198, 0]
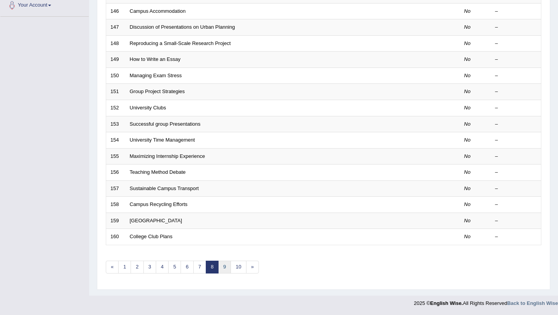
click at [226, 269] on link "9" at bounding box center [224, 266] width 13 height 13
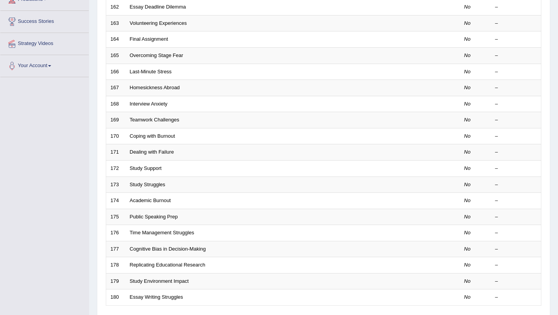
scroll to position [198, 0]
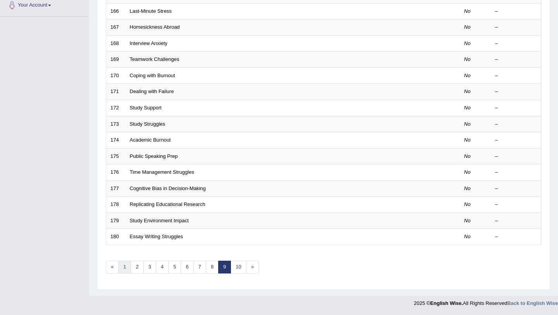
click at [126, 263] on link "1" at bounding box center [124, 266] width 13 height 13
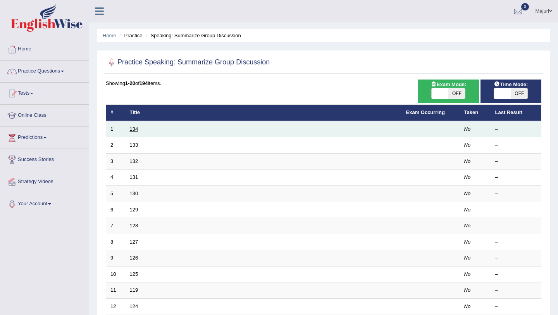
click at [134, 129] on link "134" at bounding box center [134, 129] width 9 height 6
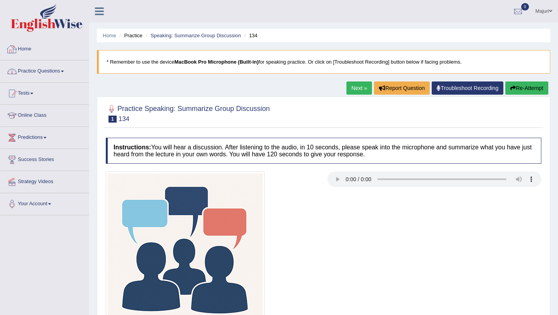
click at [41, 71] on link "Practice Questions" at bounding box center [44, 69] width 88 height 19
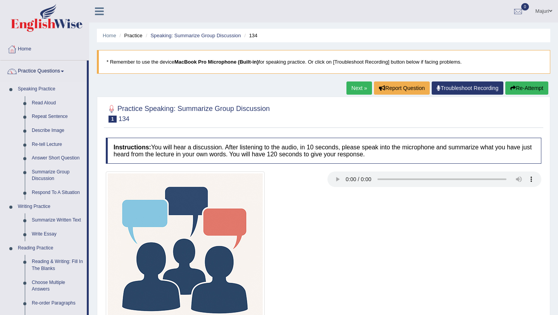
click at [36, 89] on link "Speaking Practice" at bounding box center [50, 89] width 72 height 14
click at [37, 71] on link "Practice Questions" at bounding box center [43, 69] width 86 height 19
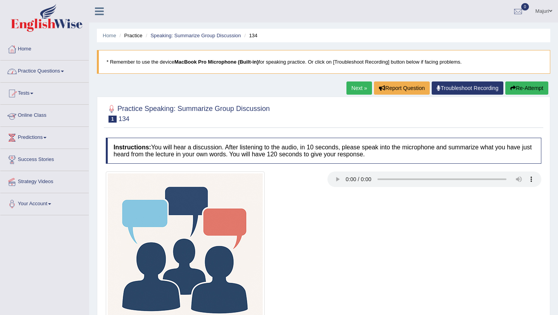
click at [34, 71] on link "Practice Questions" at bounding box center [44, 69] width 88 height 19
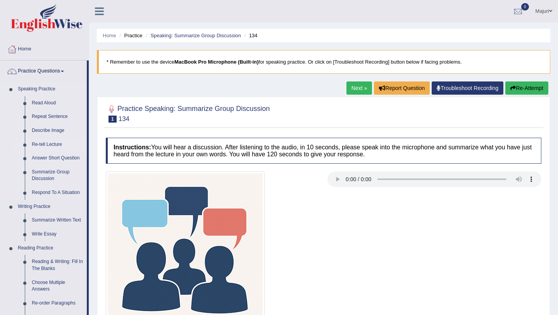
click at [43, 146] on link "Re-tell Lecture" at bounding box center [57, 145] width 58 height 14
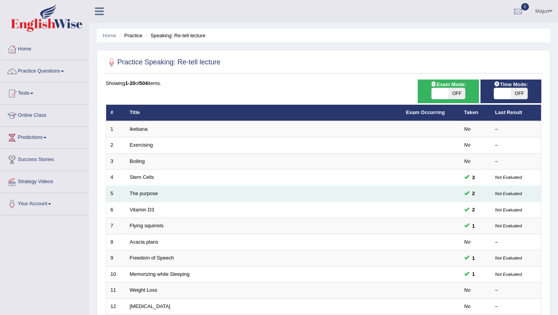
scroll to position [2, 0]
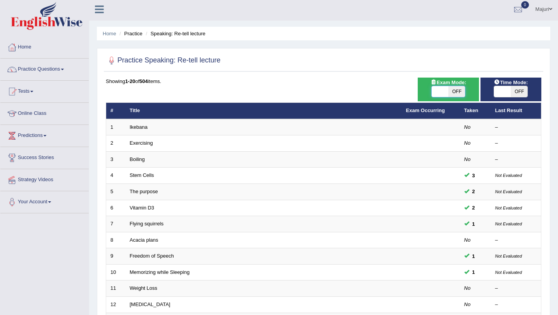
click at [440, 93] on span at bounding box center [440, 91] width 17 height 11
checkbox input "true"
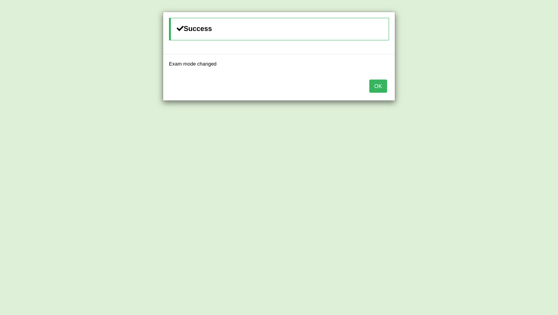
click at [375, 87] on button "OK" at bounding box center [378, 85] width 18 height 13
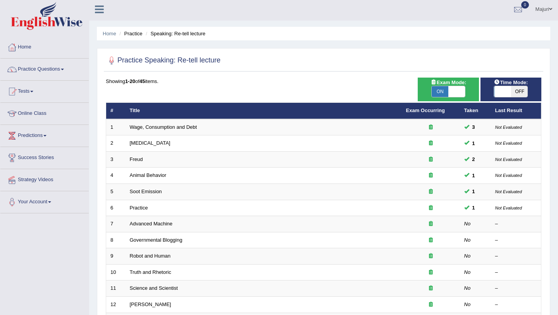
scroll to position [2, 0]
click at [506, 90] on span at bounding box center [502, 91] width 17 height 11
checkbox input "true"
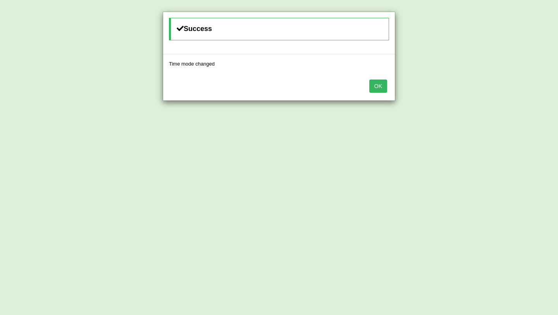
click at [377, 88] on button "OK" at bounding box center [378, 85] width 18 height 13
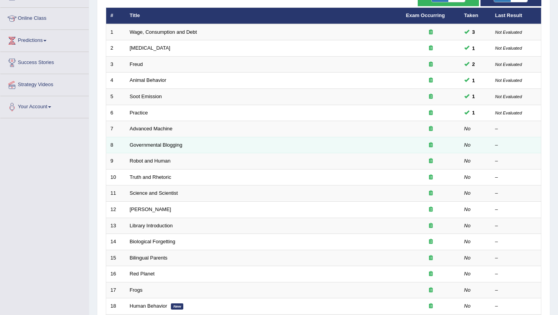
scroll to position [98, 0]
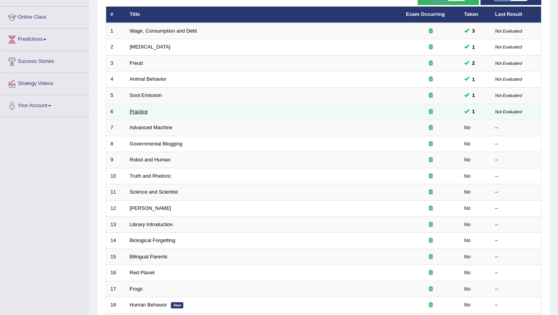
click at [141, 112] on link "Practice" at bounding box center [139, 111] width 18 height 6
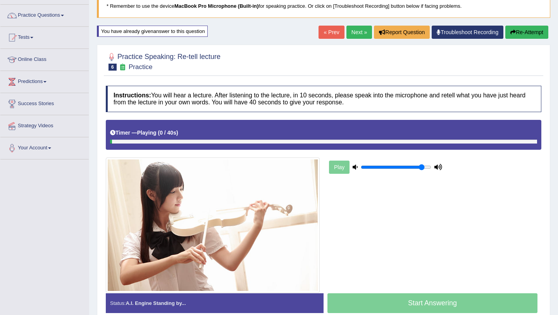
scroll to position [54, 0]
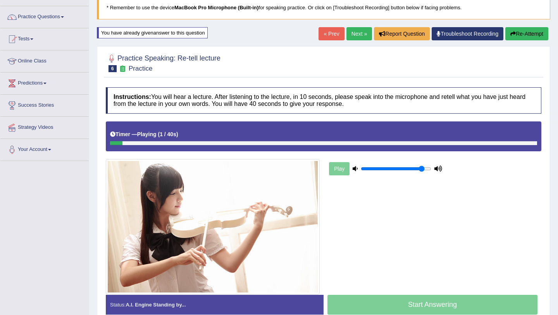
click at [182, 33] on div "You have already given answer to this question" at bounding box center [152, 32] width 111 height 11
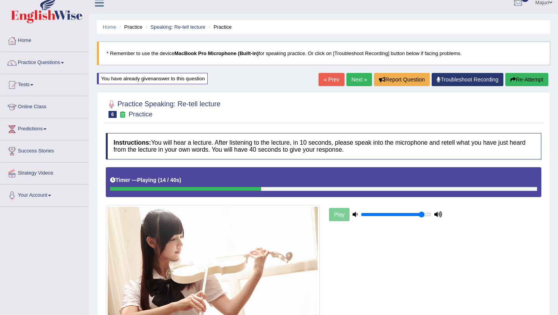
scroll to position [0, 0]
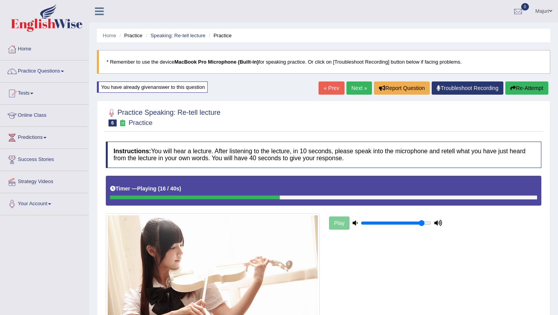
click at [192, 89] on div "You have already given answer to this question" at bounding box center [152, 86] width 111 height 11
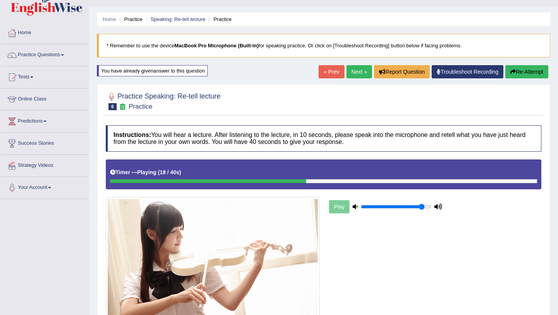
scroll to position [16, 0]
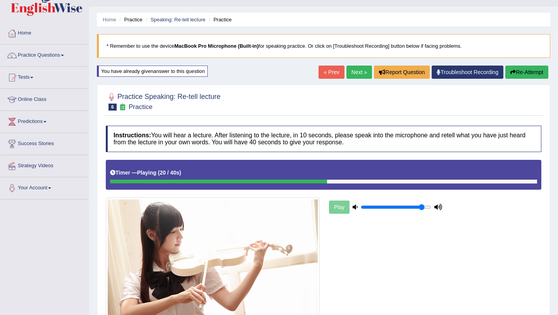
click at [203, 89] on div at bounding box center [323, 101] width 435 height 24
click at [203, 69] on div "You have already given answer to this question" at bounding box center [152, 70] width 111 height 11
click at [206, 73] on div "You have already given answer to this question" at bounding box center [152, 70] width 111 height 11
click at [201, 45] on b "MacBook Pro Microphone (Built-in)" at bounding box center [216, 46] width 84 height 6
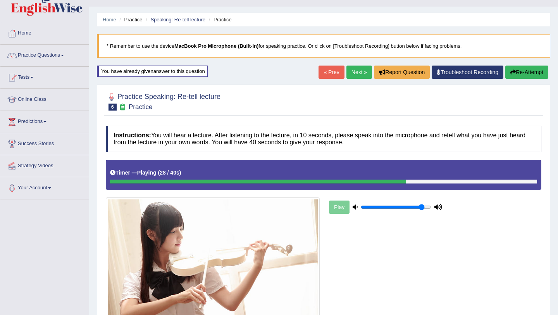
click at [139, 73] on div "You have already given answer to this question" at bounding box center [152, 70] width 111 height 11
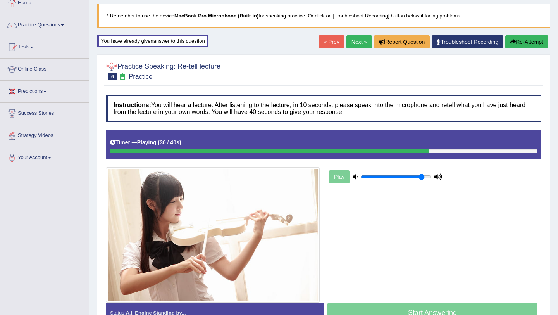
scroll to position [93, 0]
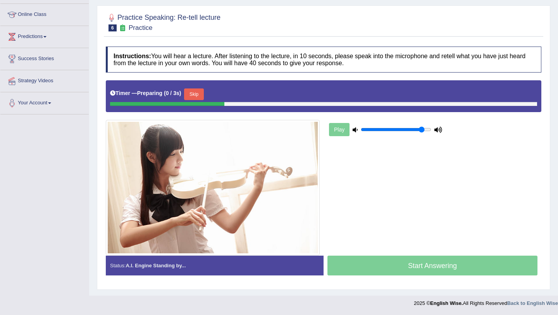
scroll to position [93, 0]
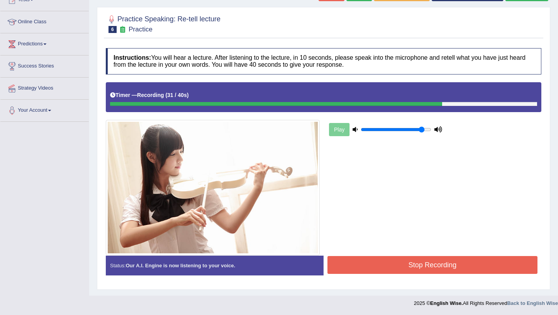
click at [451, 258] on button "Stop Recording" at bounding box center [432, 265] width 210 height 18
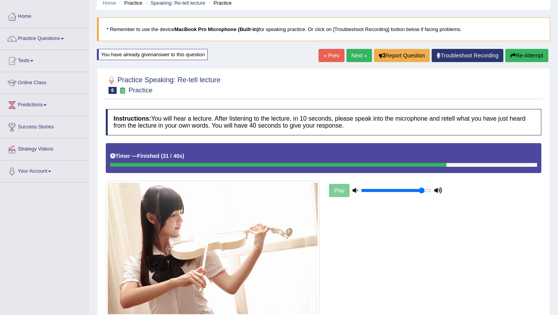
scroll to position [0, 0]
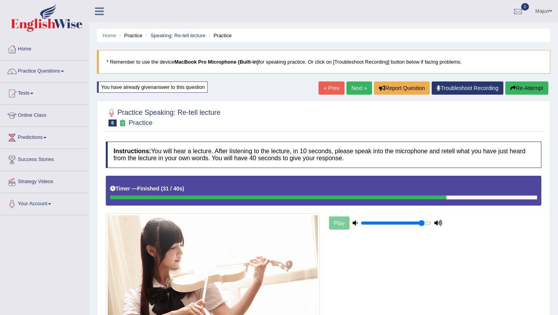
click at [527, 88] on button "Re-Attempt" at bounding box center [526, 87] width 43 height 13
click at [532, 89] on button "Re-Attempt" at bounding box center [526, 87] width 43 height 13
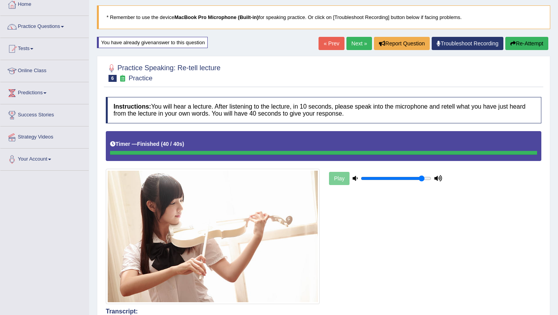
scroll to position [42, 0]
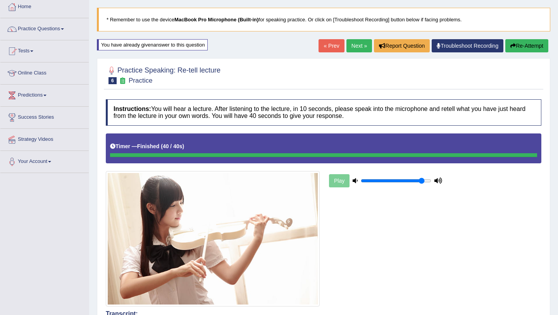
click at [529, 48] on button "Re-Attempt" at bounding box center [526, 45] width 43 height 13
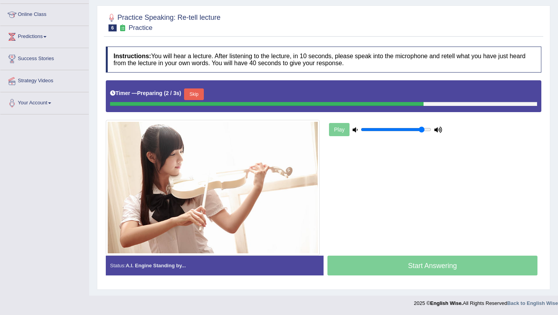
click at [389, 264] on div "Start Answering" at bounding box center [432, 266] width 218 height 22
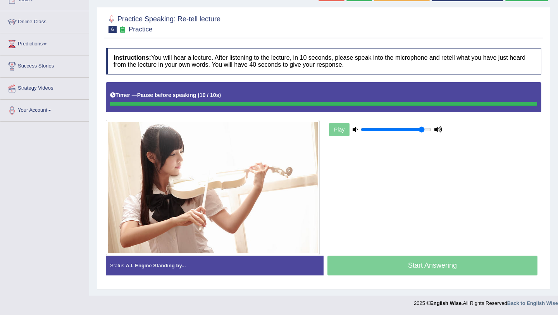
scroll to position [93, 0]
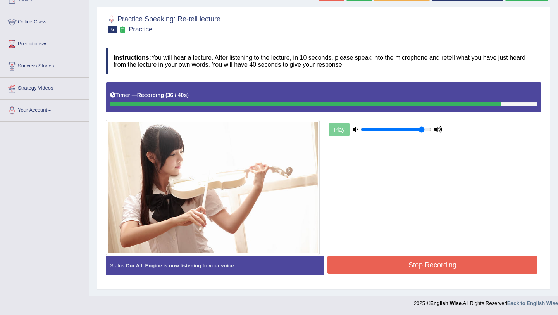
click at [460, 261] on button "Stop Recording" at bounding box center [432, 265] width 210 height 18
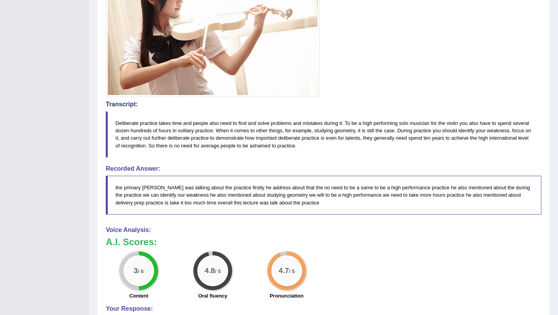
scroll to position [0, 0]
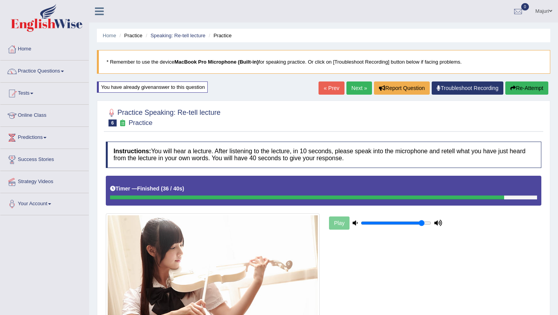
click at [359, 90] on link "Next »" at bounding box center [359, 87] width 26 height 13
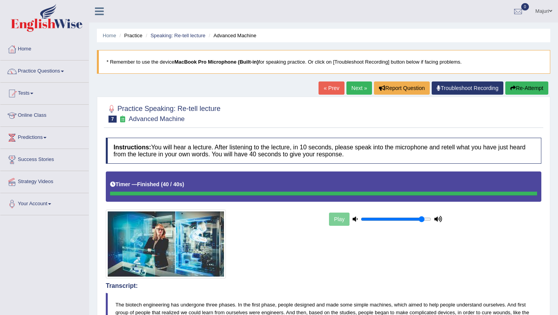
click at [531, 92] on button "Re-Attempt" at bounding box center [526, 87] width 43 height 13
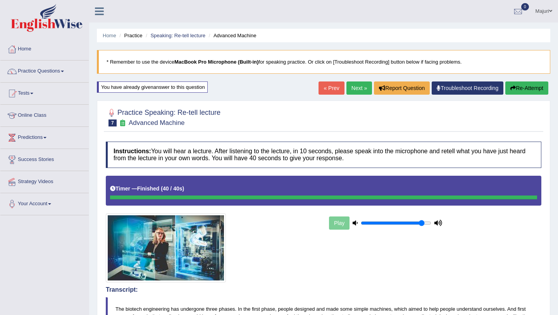
click at [531, 88] on button "Re-Attempt" at bounding box center [526, 87] width 43 height 13
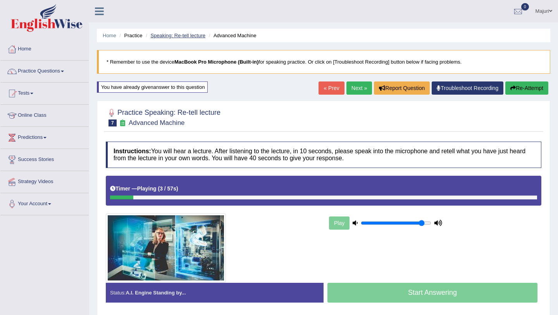
click at [186, 36] on link "Speaking: Re-tell lecture" at bounding box center [177, 36] width 55 height 6
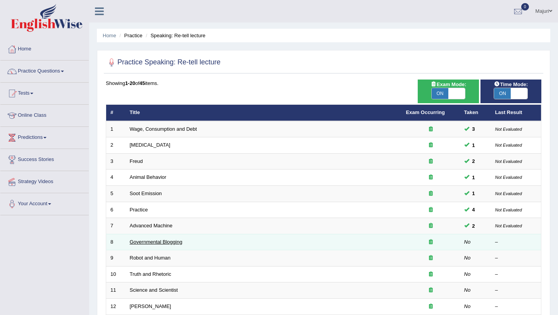
click at [151, 240] on link "Governmental Blogging" at bounding box center [156, 242] width 53 height 6
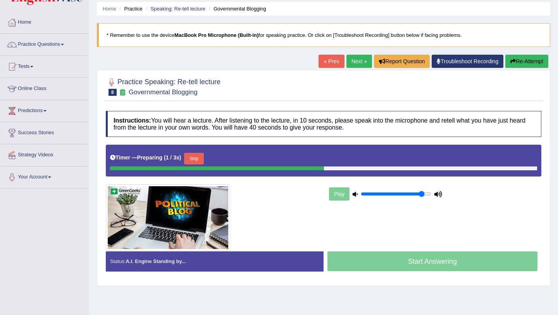
scroll to position [53, 0]
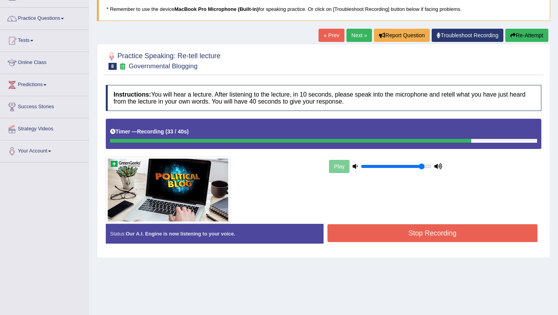
click at [400, 233] on button "Stop Recording" at bounding box center [432, 233] width 210 height 18
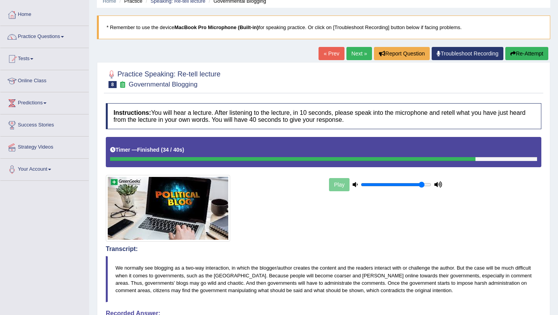
scroll to position [0, 0]
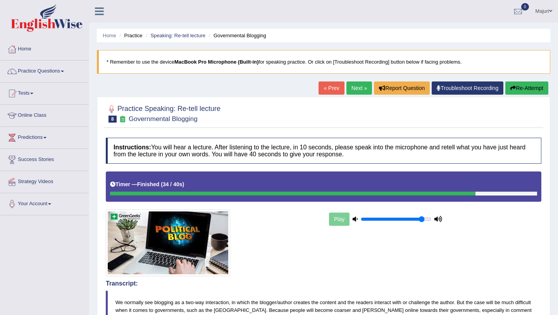
click at [521, 90] on button "Re-Attempt" at bounding box center [526, 87] width 43 height 13
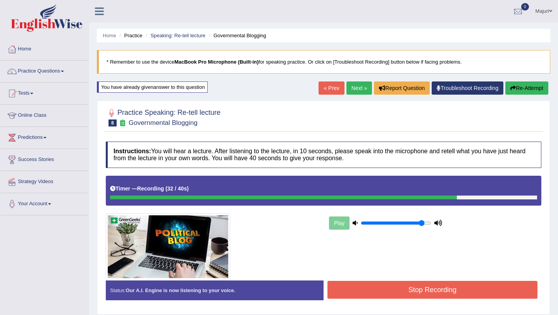
click at [463, 284] on button "Stop Recording" at bounding box center [432, 289] width 210 height 18
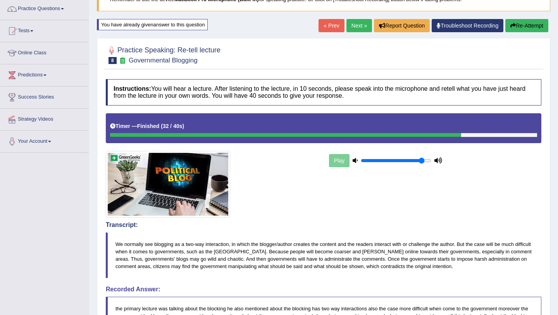
scroll to position [70, 0]
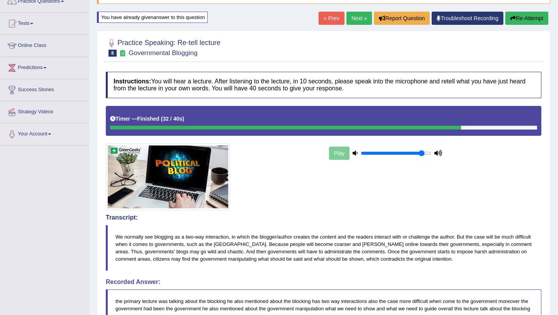
click at [527, 24] on button "Re-Attempt" at bounding box center [526, 18] width 43 height 13
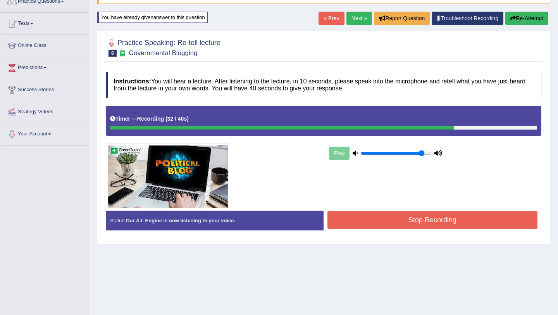
click at [431, 222] on button "Stop Recording" at bounding box center [432, 220] width 210 height 18
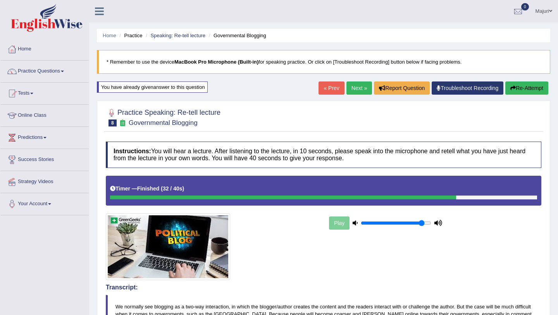
click at [359, 87] on link "Next »" at bounding box center [359, 87] width 26 height 13
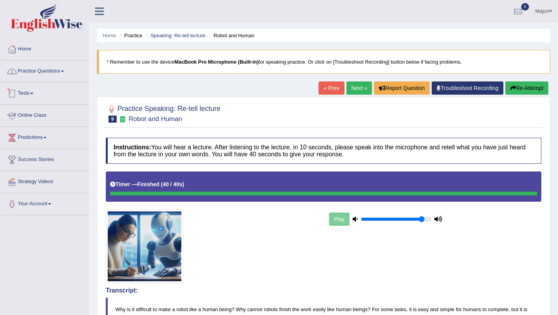
click at [37, 74] on link "Practice Questions" at bounding box center [44, 69] width 88 height 19
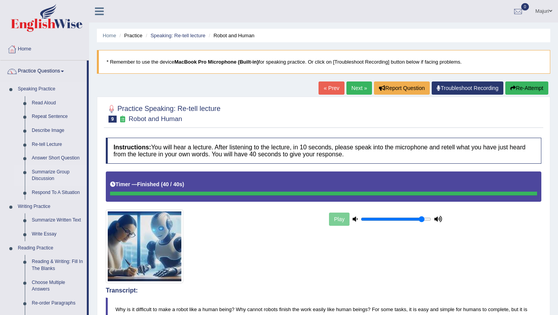
click at [49, 171] on link "Summarize Group Discussion" at bounding box center [57, 175] width 58 height 21
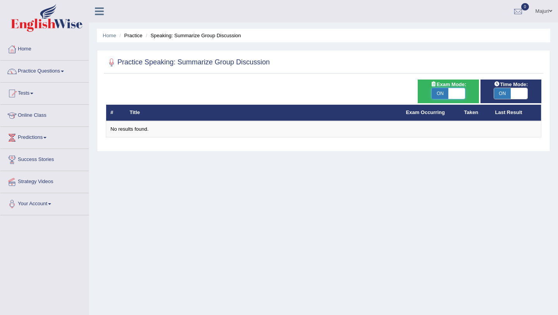
click at [459, 94] on span at bounding box center [456, 93] width 17 height 11
checkbox input "false"
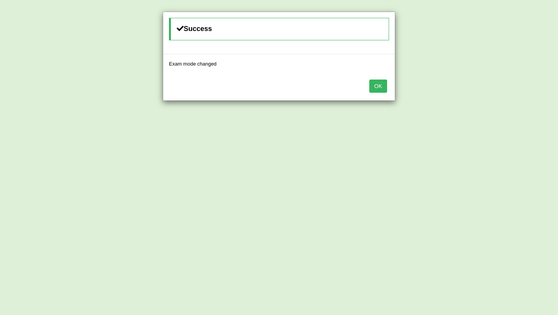
click at [378, 86] on button "OK" at bounding box center [378, 85] width 18 height 13
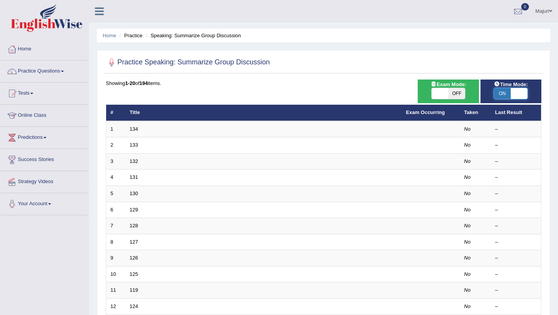
click at [520, 97] on span at bounding box center [519, 93] width 17 height 11
checkbox input "false"
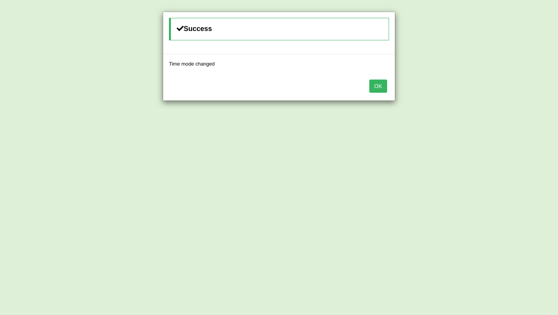
click at [382, 87] on button "OK" at bounding box center [378, 85] width 18 height 13
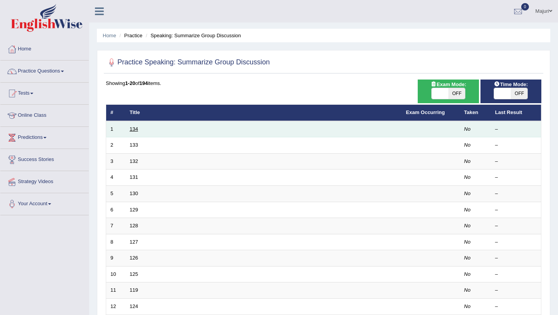
click at [134, 130] on link "134" at bounding box center [134, 129] width 9 height 6
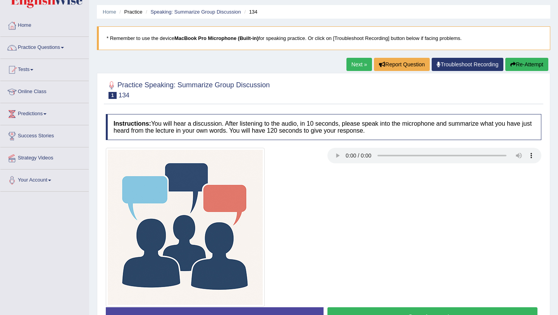
scroll to position [23, 0]
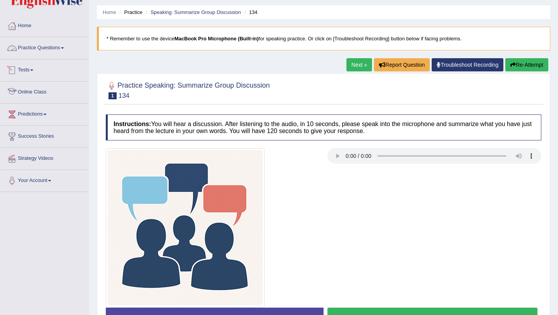
click at [53, 48] on link "Practice Questions" at bounding box center [44, 46] width 88 height 19
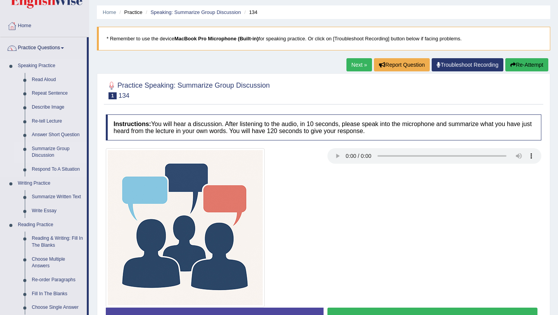
click at [52, 150] on link "Summarize Group Discussion" at bounding box center [57, 152] width 58 height 21
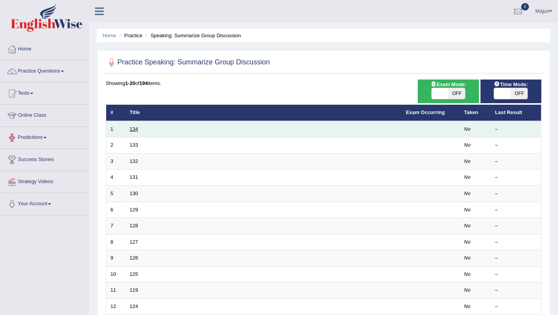
click at [133, 130] on link "134" at bounding box center [134, 129] width 9 height 6
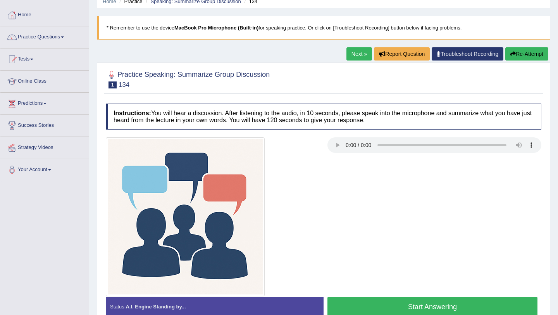
scroll to position [92, 0]
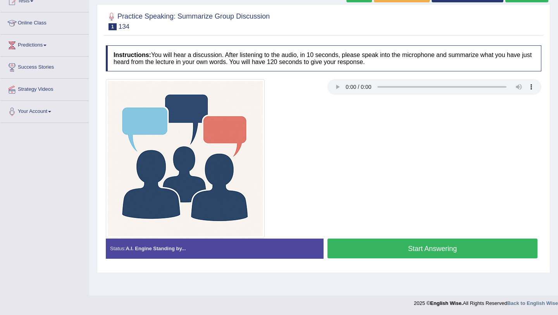
scroll to position [92, 0]
click at [421, 248] on button "Start Answering" at bounding box center [432, 248] width 210 height 20
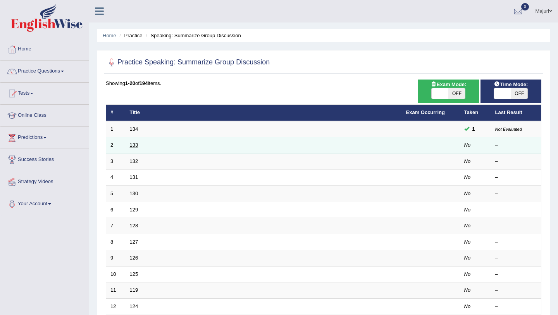
click at [132, 146] on link "133" at bounding box center [134, 145] width 9 height 6
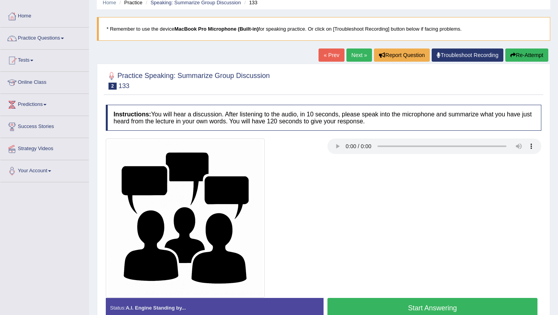
scroll to position [25, 0]
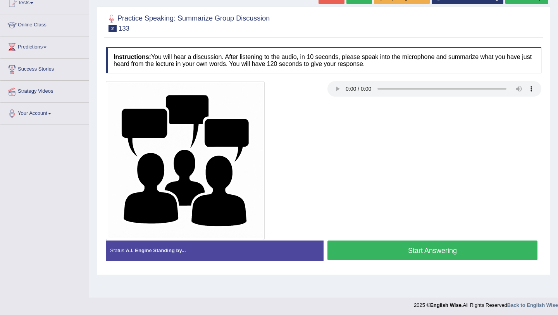
scroll to position [92, 0]
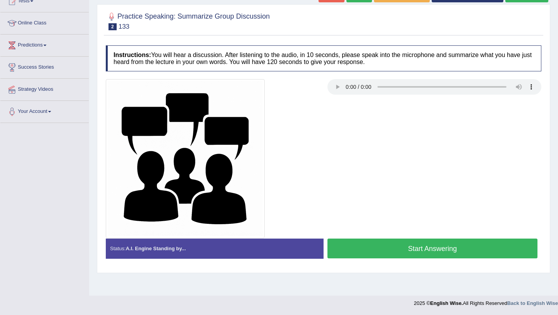
click at [471, 247] on button "Start Answering" at bounding box center [432, 248] width 210 height 20
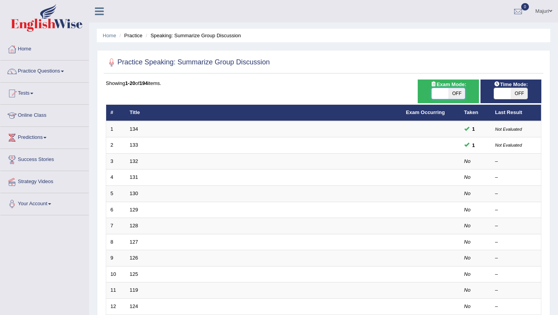
click at [442, 98] on span at bounding box center [440, 93] width 17 height 11
checkbox input "true"
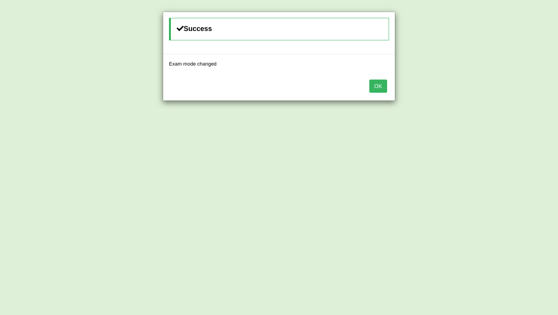
click at [377, 87] on button "OK" at bounding box center [378, 85] width 18 height 13
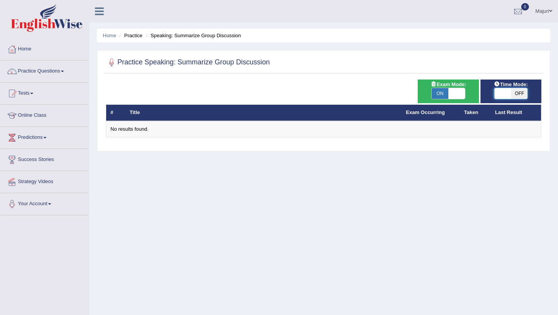
click at [501, 93] on span at bounding box center [502, 93] width 17 height 11
checkbox input "true"
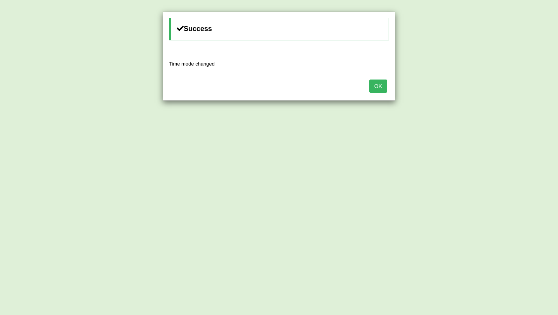
click at [388, 88] on div "OK" at bounding box center [279, 86] width 232 height 27
click at [378, 88] on button "OK" at bounding box center [378, 85] width 18 height 13
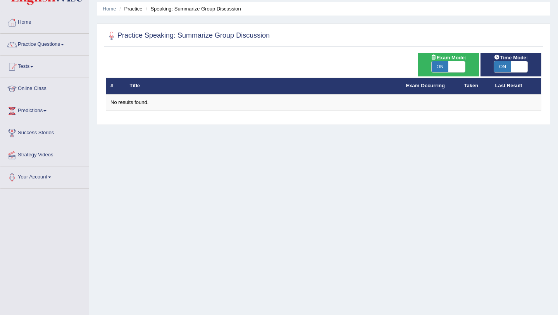
scroll to position [31, 0]
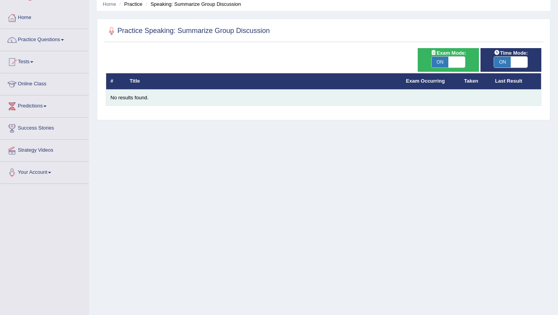
click at [135, 99] on div "No results found." at bounding box center [323, 97] width 426 height 7
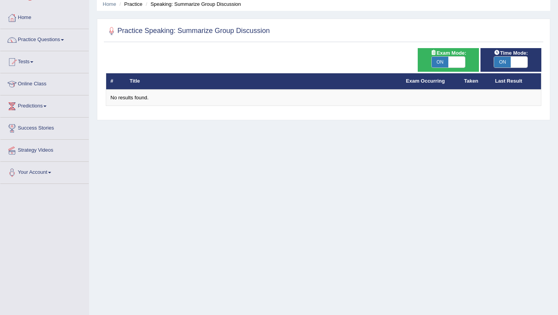
click at [458, 60] on span at bounding box center [456, 62] width 17 height 11
checkbox input "false"
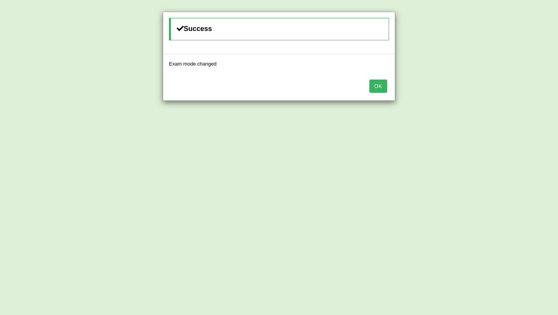
click at [377, 88] on button "OK" at bounding box center [378, 85] width 18 height 13
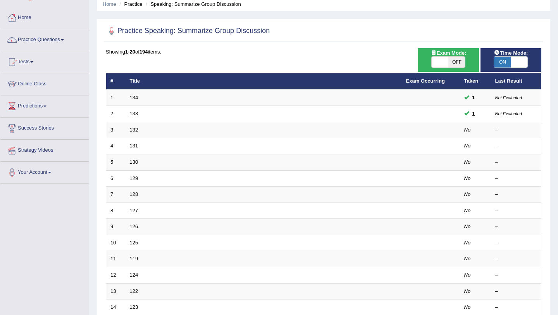
scroll to position [31, 0]
click at [513, 65] on span at bounding box center [519, 62] width 17 height 11
checkbox input "false"
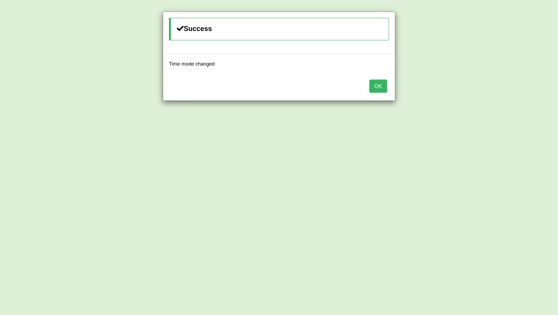
click at [373, 87] on button "OK" at bounding box center [378, 85] width 18 height 13
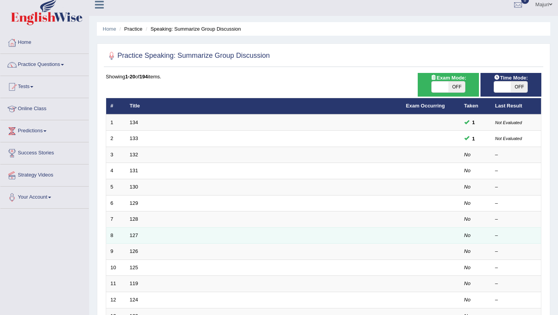
scroll to position [0, 0]
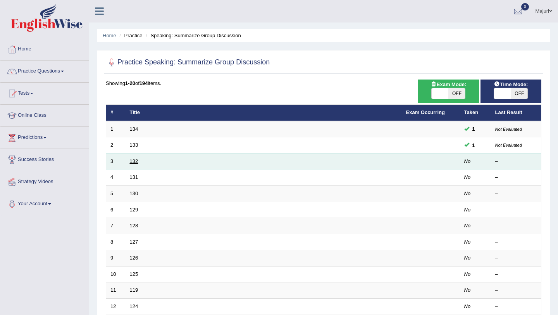
click at [135, 163] on link "132" at bounding box center [134, 161] width 9 height 6
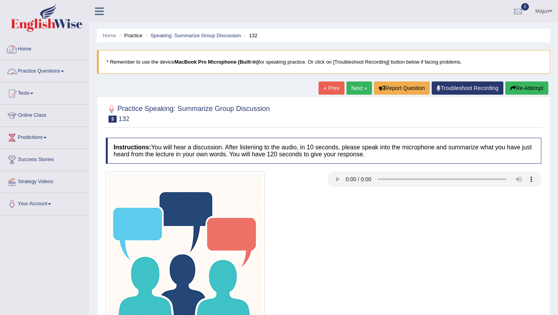
click at [29, 71] on link "Practice Questions" at bounding box center [44, 69] width 88 height 19
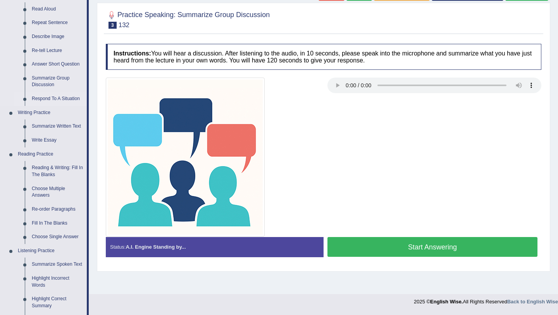
scroll to position [322, 0]
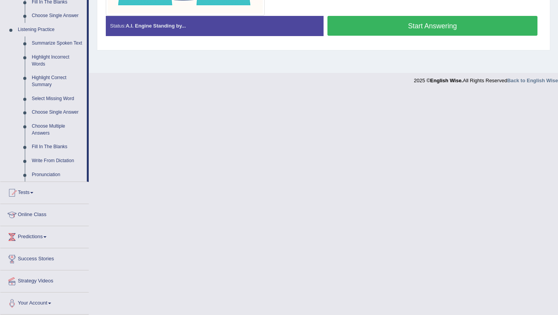
click at [40, 235] on link "Predictions" at bounding box center [44, 235] width 88 height 19
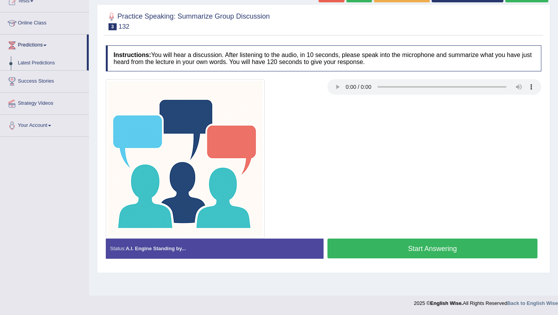
scroll to position [87, 0]
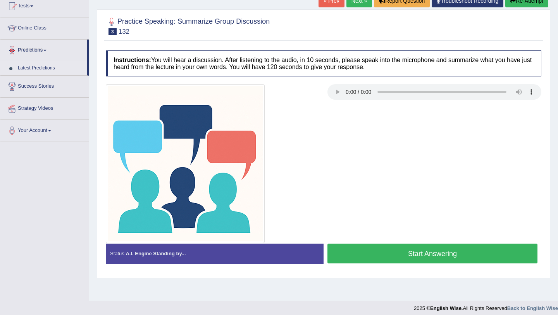
click at [34, 70] on link "Latest Predictions" at bounding box center [50, 68] width 72 height 14
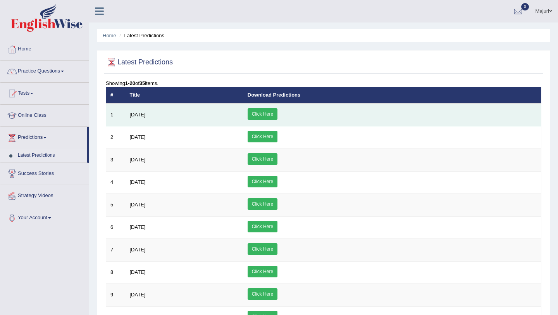
click at [277, 114] on link "Click Here" at bounding box center [263, 114] width 30 height 12
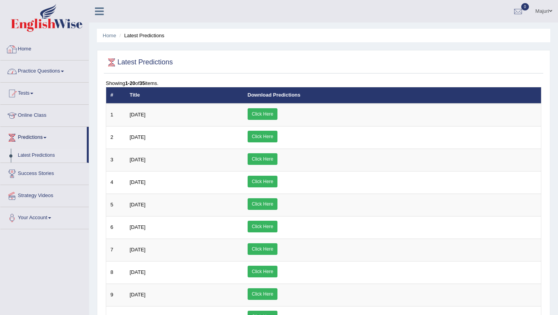
click at [43, 74] on link "Practice Questions" at bounding box center [44, 69] width 88 height 19
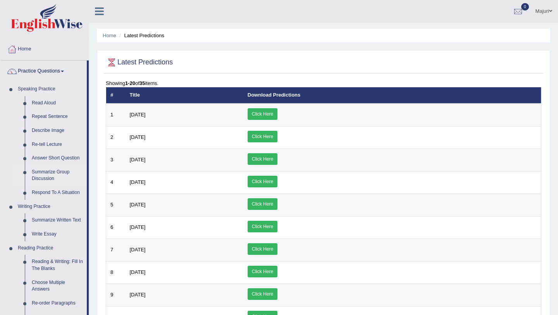
click at [50, 177] on link "Summarize Group Discussion" at bounding box center [57, 175] width 58 height 21
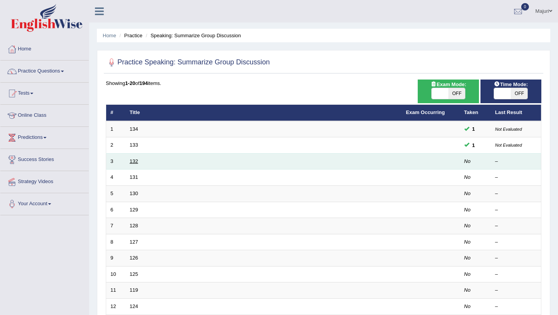
click at [134, 162] on link "132" at bounding box center [134, 161] width 9 height 6
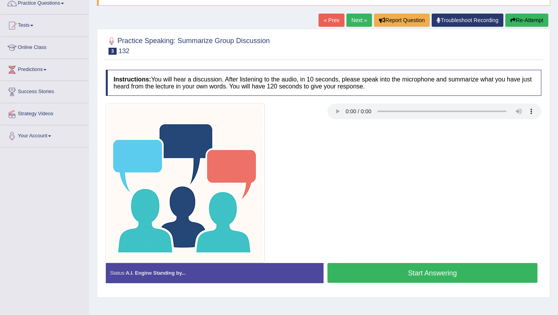
scroll to position [92, 0]
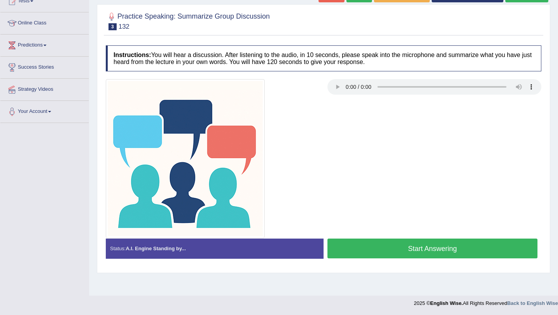
click at [409, 246] on button "Start Answering" at bounding box center [432, 248] width 210 height 20
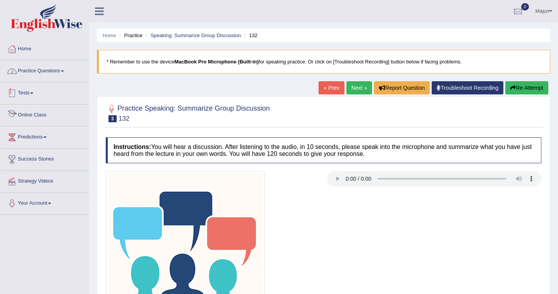
click at [48, 77] on link "Practice Questions" at bounding box center [44, 69] width 88 height 19
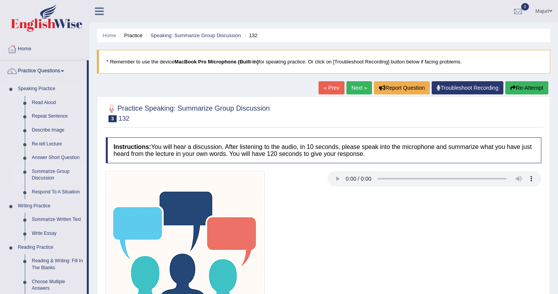
click at [53, 174] on link "Summarize Group Discussion" at bounding box center [57, 175] width 58 height 21
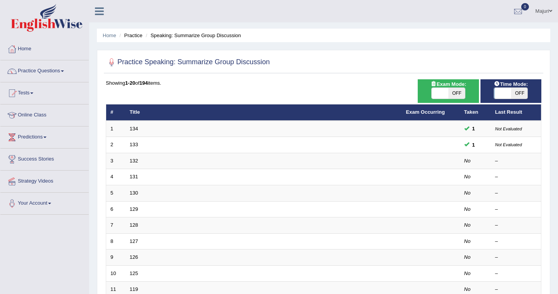
click at [132, 130] on link "134" at bounding box center [134, 129] width 9 height 6
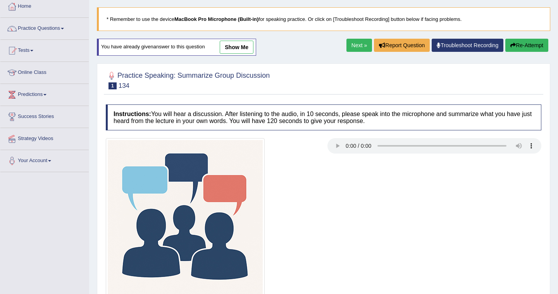
scroll to position [3, 0]
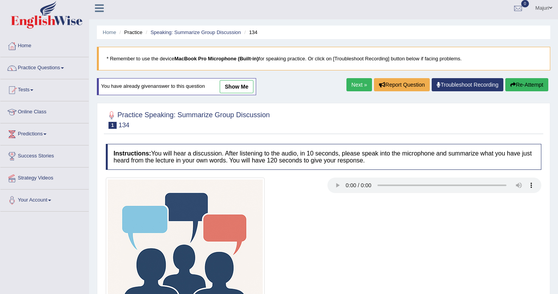
click at [239, 90] on link "show me" at bounding box center [237, 86] width 34 height 13
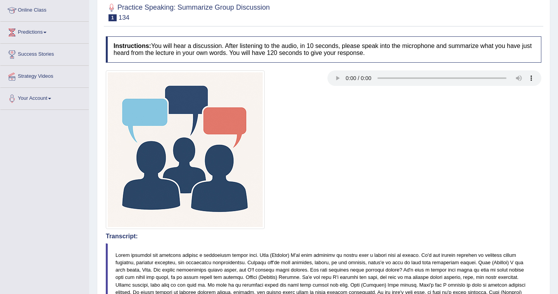
scroll to position [0, 0]
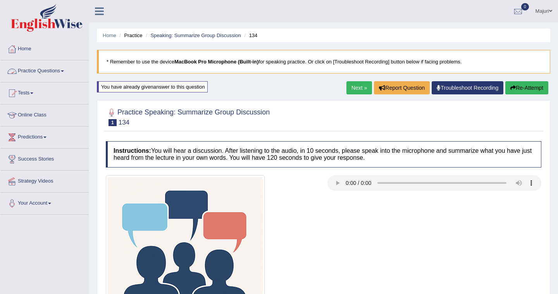
click at [45, 72] on link "Practice Questions" at bounding box center [44, 69] width 88 height 19
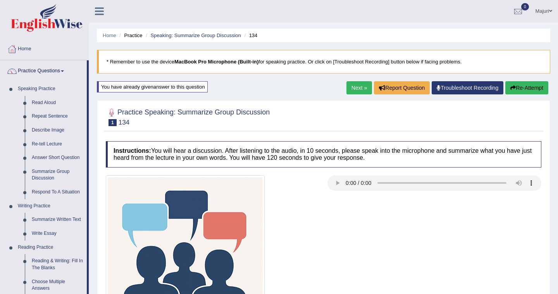
click at [354, 89] on link "Next »" at bounding box center [359, 87] width 26 height 13
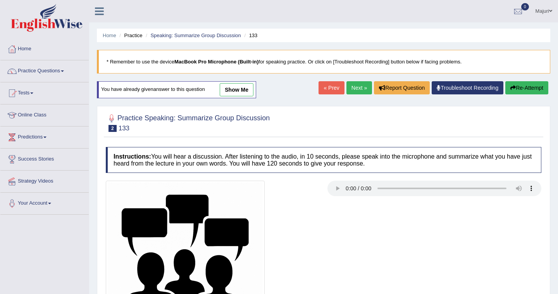
click at [354, 89] on link "Next »" at bounding box center [359, 87] width 26 height 13
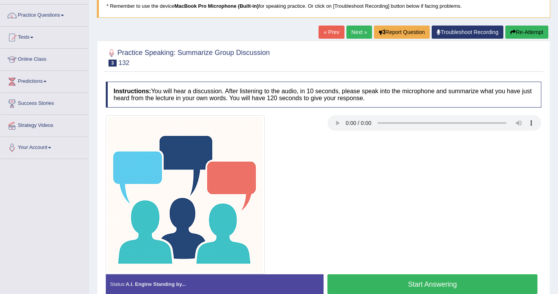
scroll to position [50, 0]
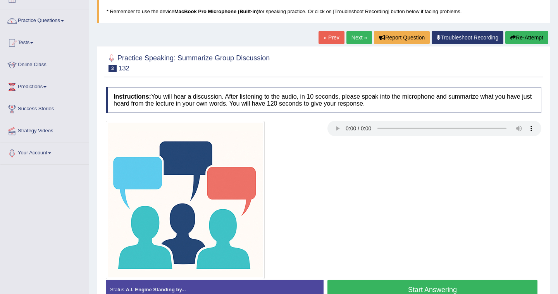
click at [332, 184] on div at bounding box center [323, 200] width 443 height 159
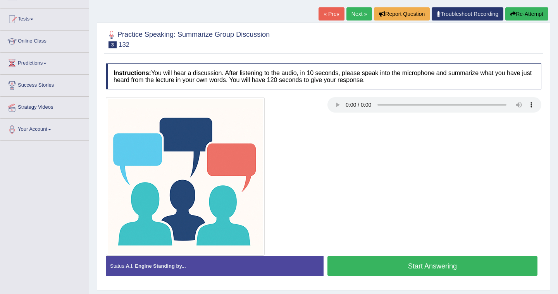
scroll to position [75, 0]
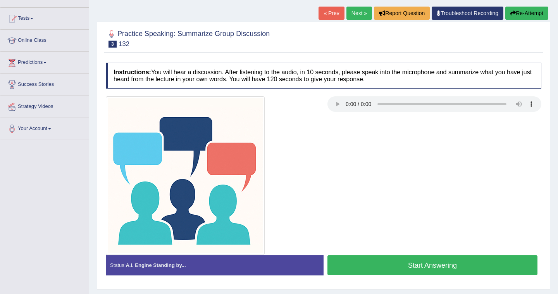
click at [423, 268] on button "Start Answering" at bounding box center [432, 266] width 210 height 20
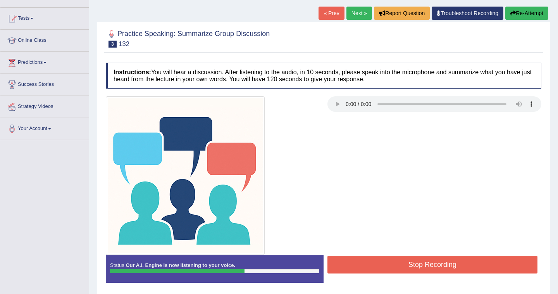
click at [423, 268] on button "Stop Recording" at bounding box center [432, 265] width 210 height 18
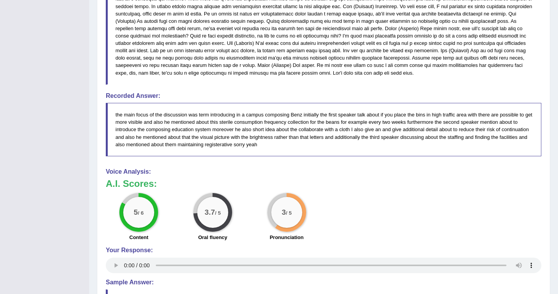
scroll to position [387, 0]
drag, startPoint x: 360, startPoint y: 201, endPoint x: 359, endPoint y: 219, distance: 18.2
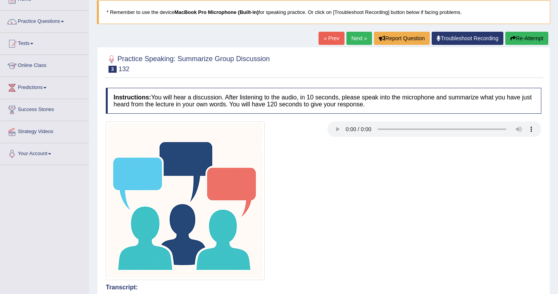
scroll to position [0, 0]
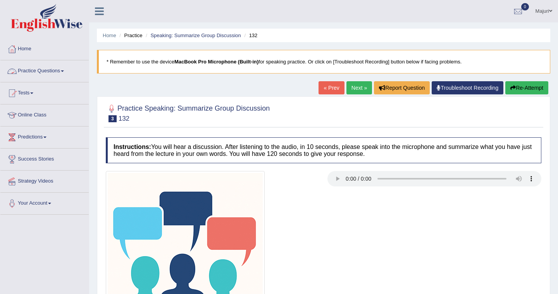
click at [53, 70] on link "Practice Questions" at bounding box center [44, 69] width 88 height 19
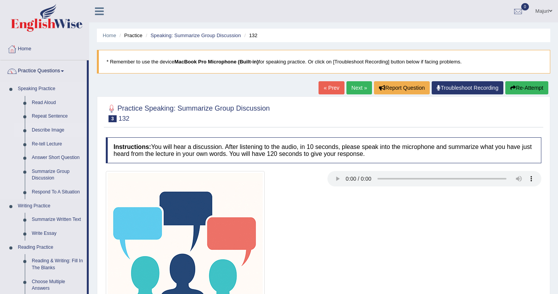
click at [61, 131] on link "Describe Image" at bounding box center [57, 131] width 58 height 14
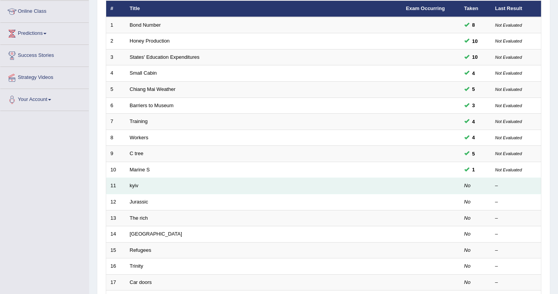
scroll to position [105, 0]
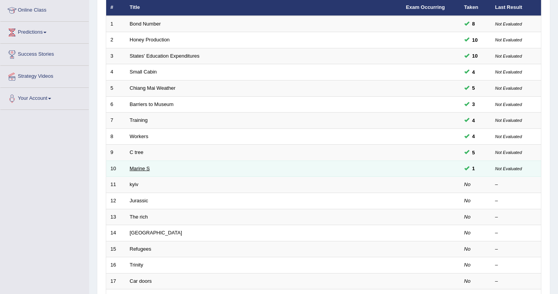
click at [136, 172] on link "Marine S" at bounding box center [140, 169] width 20 height 6
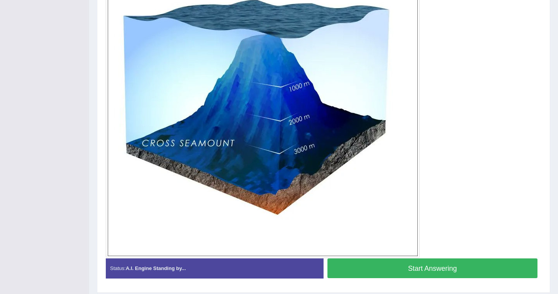
scroll to position [232, 0]
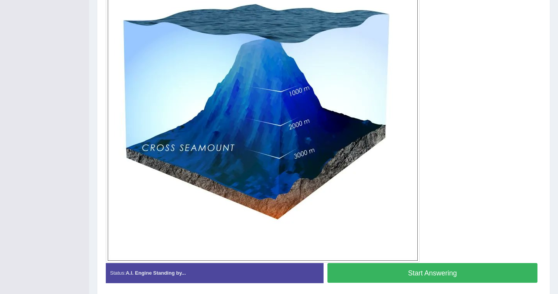
click at [423, 279] on button "Start Answering" at bounding box center [432, 273] width 210 height 20
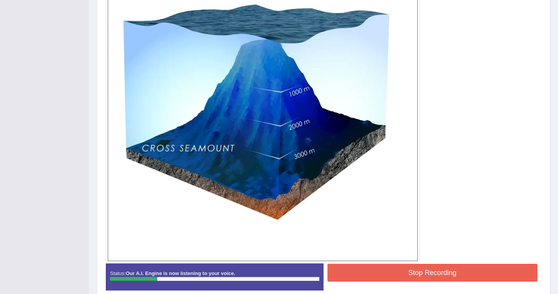
click at [423, 279] on button "Stop Recording" at bounding box center [432, 273] width 210 height 18
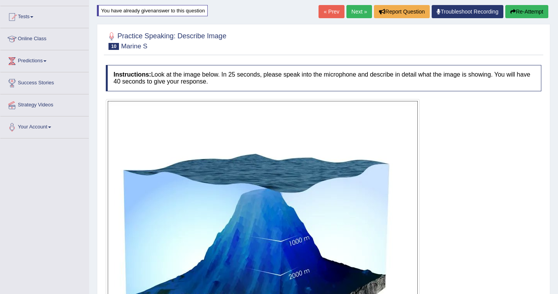
scroll to position [74, 0]
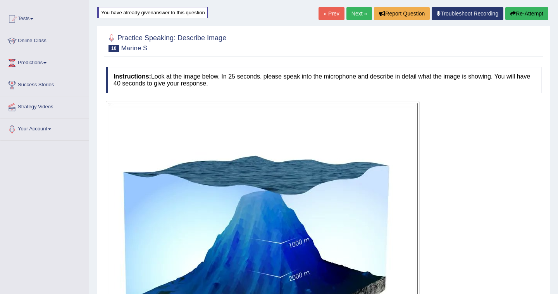
click at [535, 16] on button "Re-Attempt" at bounding box center [526, 13] width 43 height 13
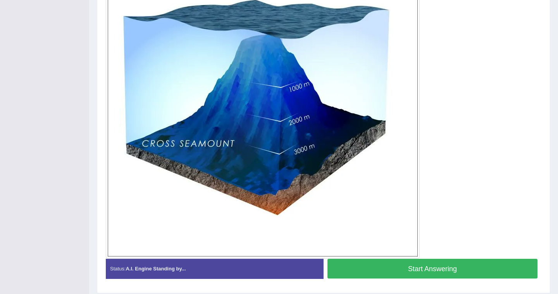
scroll to position [233, 0]
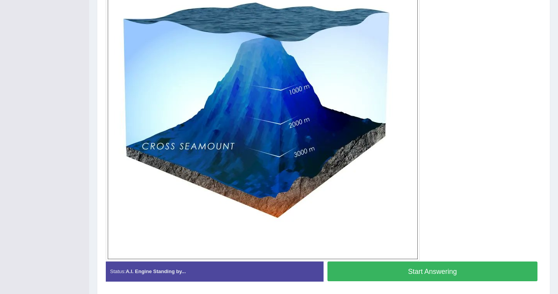
click at [398, 276] on button "Start Answering" at bounding box center [432, 272] width 210 height 20
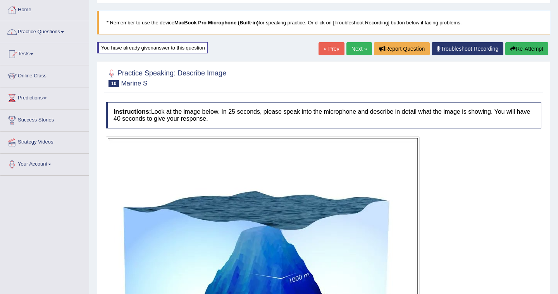
scroll to position [64, 0]
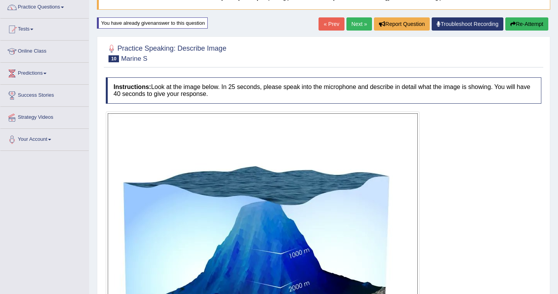
click at [528, 26] on button "Re-Attempt" at bounding box center [526, 23] width 43 height 13
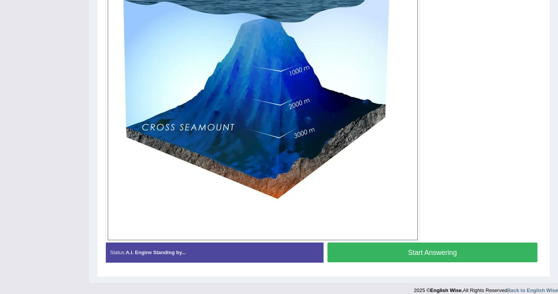
scroll to position [253, 0]
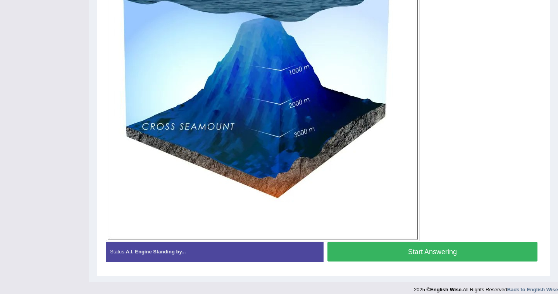
click at [452, 252] on button "Start Answering" at bounding box center [432, 252] width 210 height 20
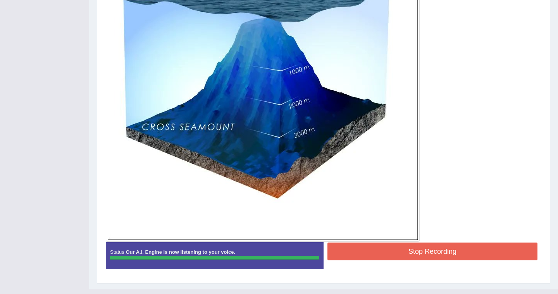
click at [452, 252] on button "Stop Recording" at bounding box center [432, 252] width 210 height 18
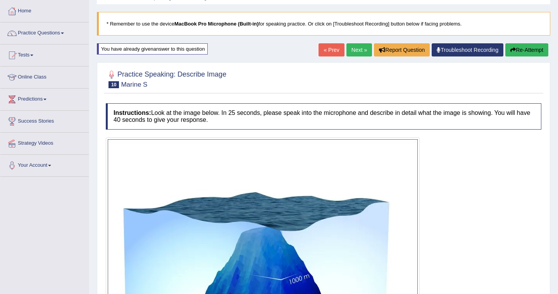
scroll to position [39, 0]
